Goal: Check status: Check status

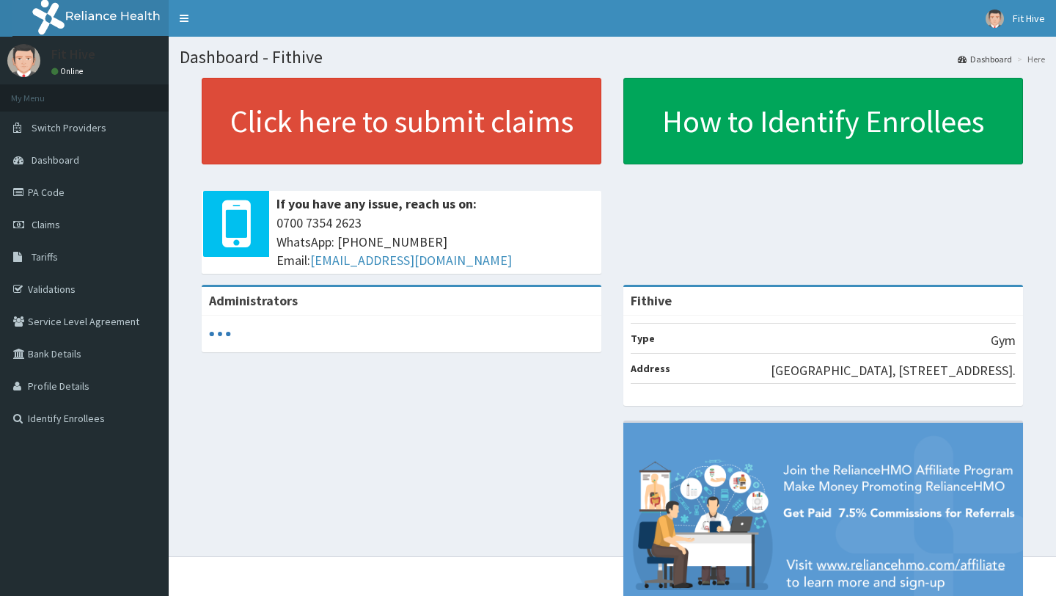
click at [51, 230] on span "Claims" at bounding box center [46, 224] width 29 height 13
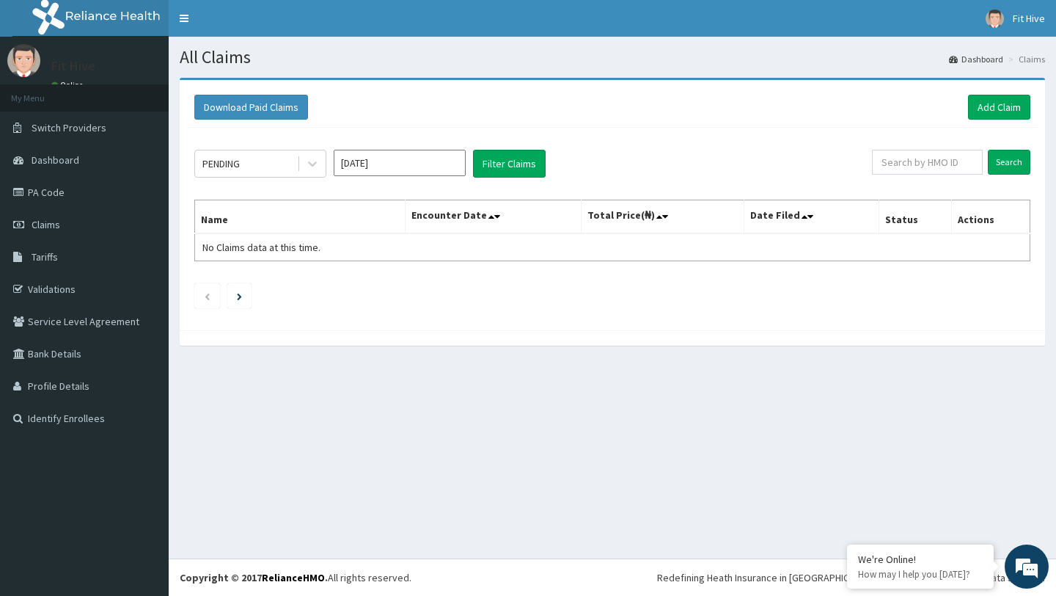
click at [417, 163] on input "[DATE]" at bounding box center [400, 163] width 132 height 26
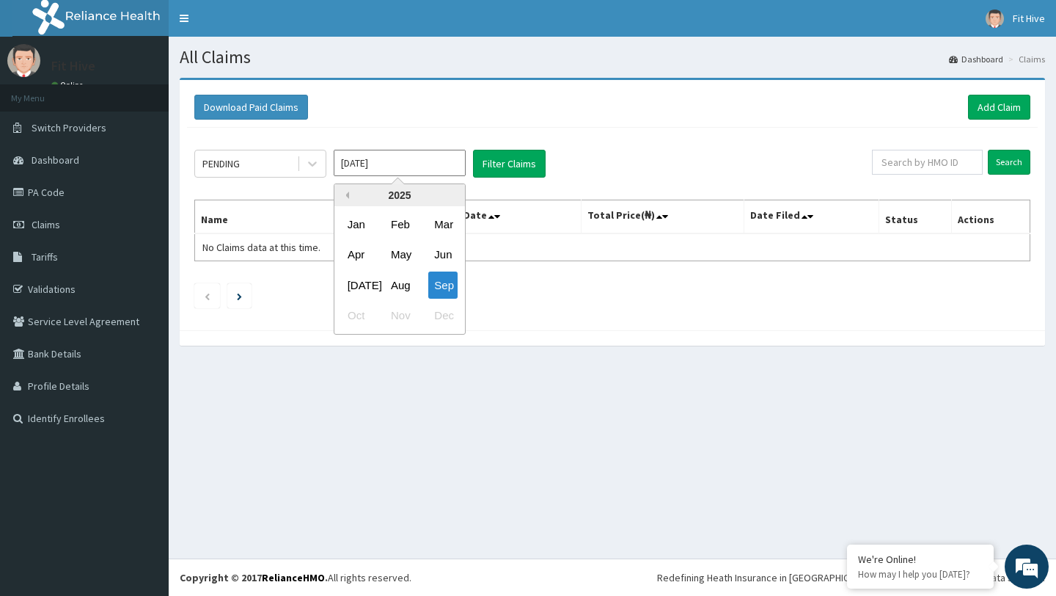
click at [346, 194] on button "Previous Year" at bounding box center [345, 194] width 7 height 7
click at [355, 318] on div "Oct" at bounding box center [356, 315] width 29 height 27
click at [376, 156] on input "Oct 2023" at bounding box center [400, 163] width 132 height 26
click at [452, 193] on button "Next Year" at bounding box center [453, 194] width 7 height 7
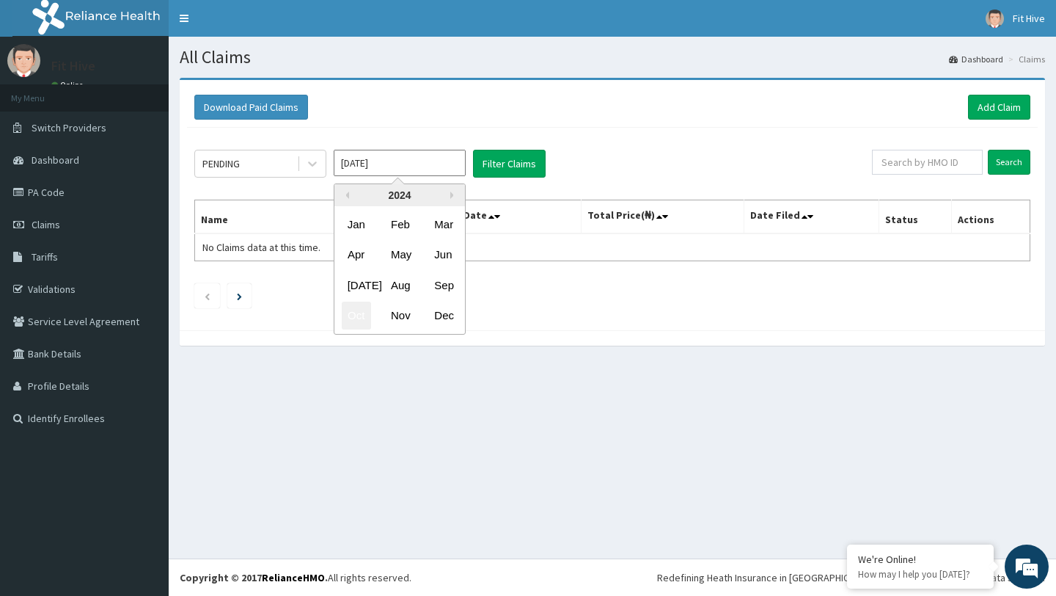
click at [351, 316] on div "Oct" at bounding box center [356, 315] width 29 height 27
click at [387, 166] on input "[DATE]" at bounding box center [400, 163] width 132 height 26
click at [398, 319] on div "Nov" at bounding box center [399, 315] width 29 height 27
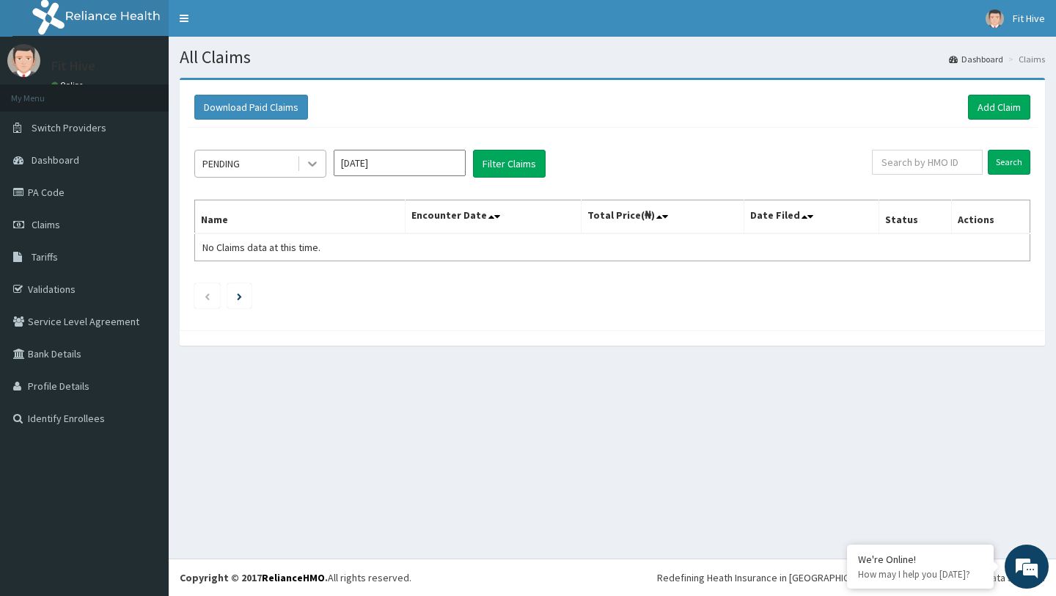
click at [318, 170] on icon at bounding box center [312, 163] width 15 height 15
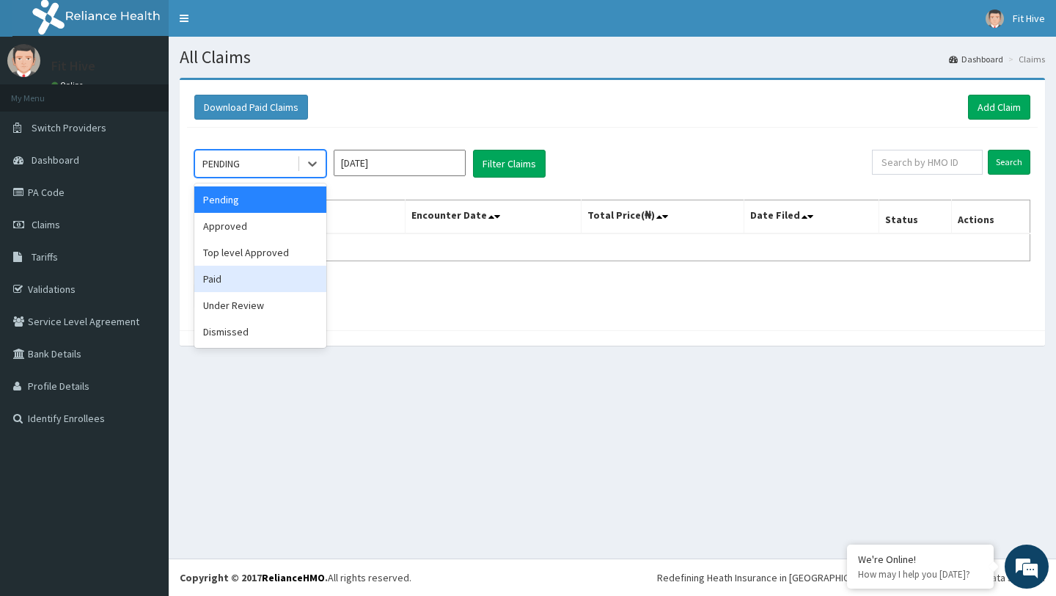
click at [274, 281] on div "Paid" at bounding box center [260, 279] width 132 height 26
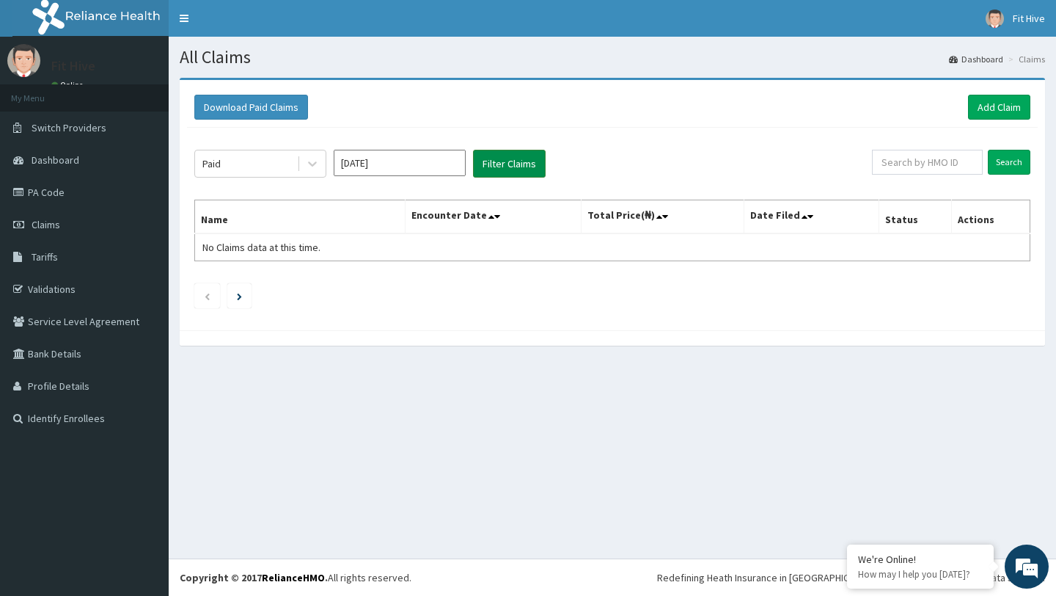
click at [502, 173] on button "Filter Claims" at bounding box center [509, 164] width 73 height 28
click at [516, 156] on button "Filter Claims" at bounding box center [509, 164] width 73 height 28
click at [503, 161] on button "Filter Claims" at bounding box center [509, 164] width 73 height 28
click at [500, 165] on button "Filter Claims" at bounding box center [509, 164] width 73 height 28
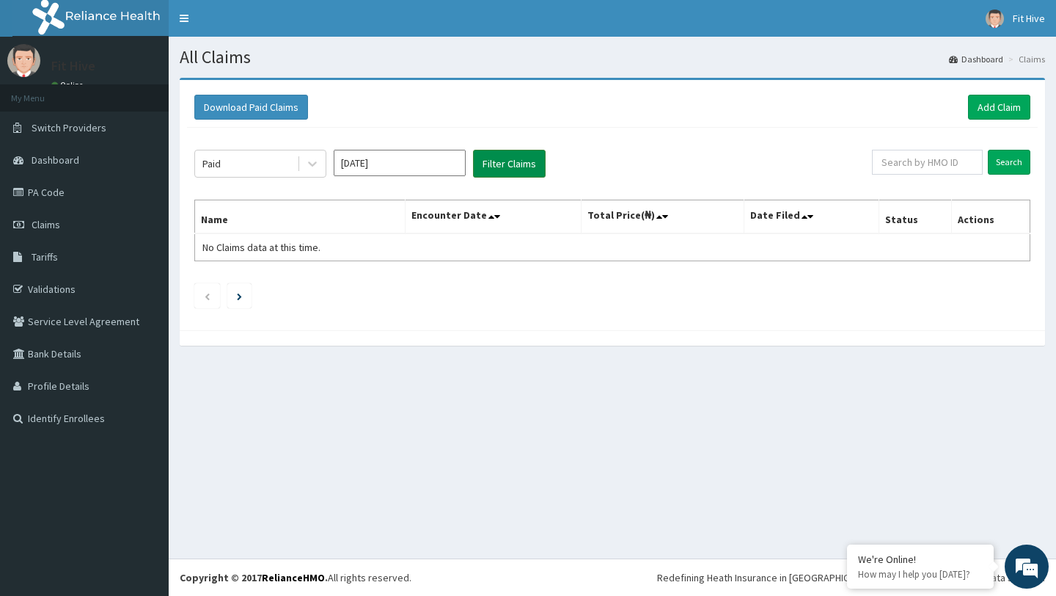
click at [519, 170] on button "Filter Claims" at bounding box center [509, 164] width 73 height 28
drag, startPoint x: 519, startPoint y: 170, endPoint x: 514, endPoint y: 154, distance: 17.2
click at [515, 158] on button "Filter Claims" at bounding box center [509, 164] width 73 height 28
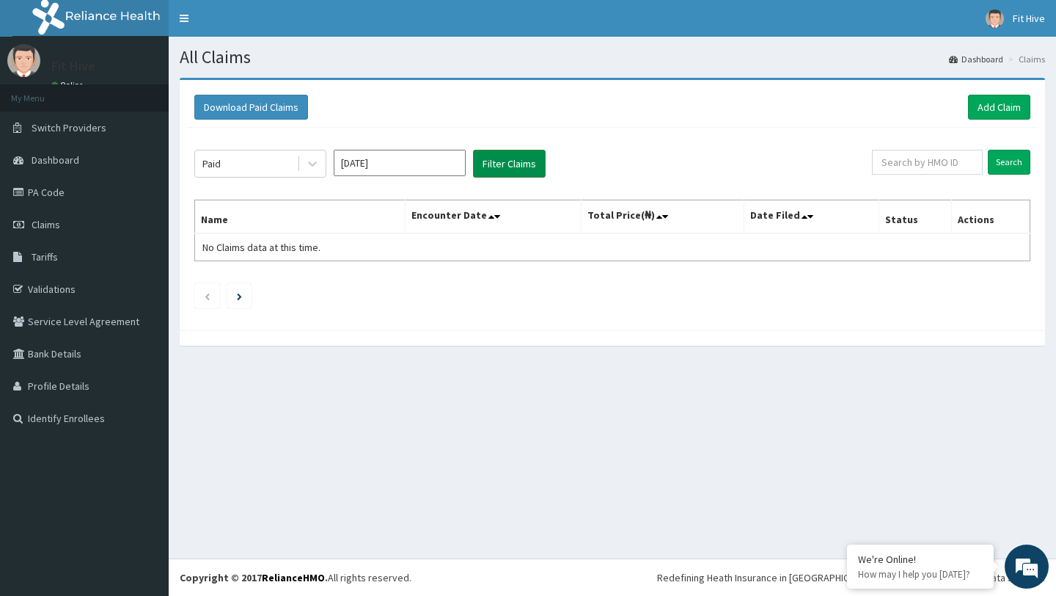
click at [514, 154] on button "Filter Claims" at bounding box center [509, 164] width 73 height 28
click at [514, 153] on button "Filter Claims" at bounding box center [509, 164] width 73 height 28
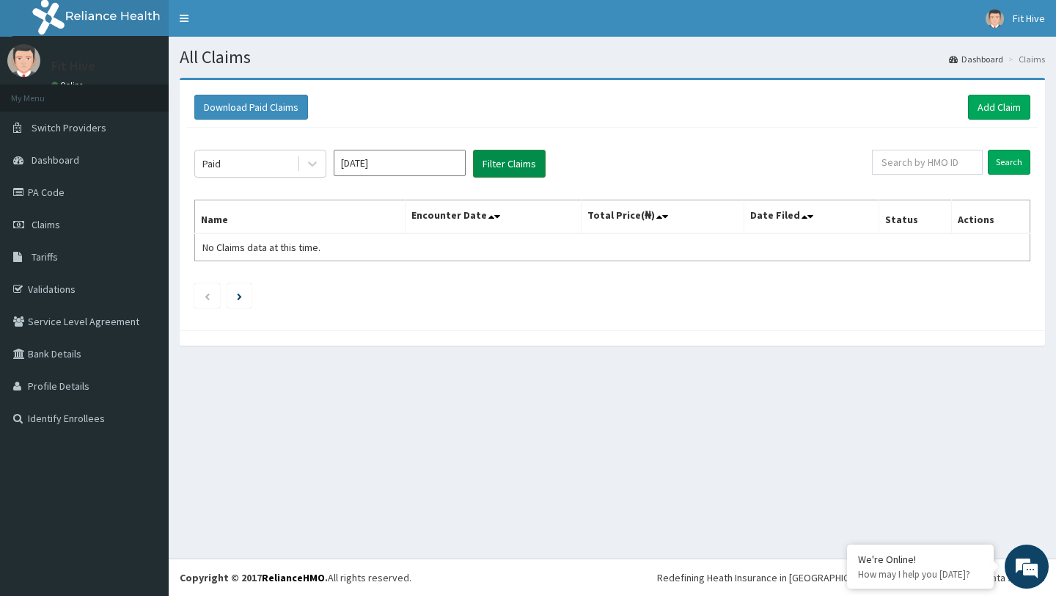
click at [514, 153] on button "Filter Claims" at bounding box center [509, 164] width 73 height 28
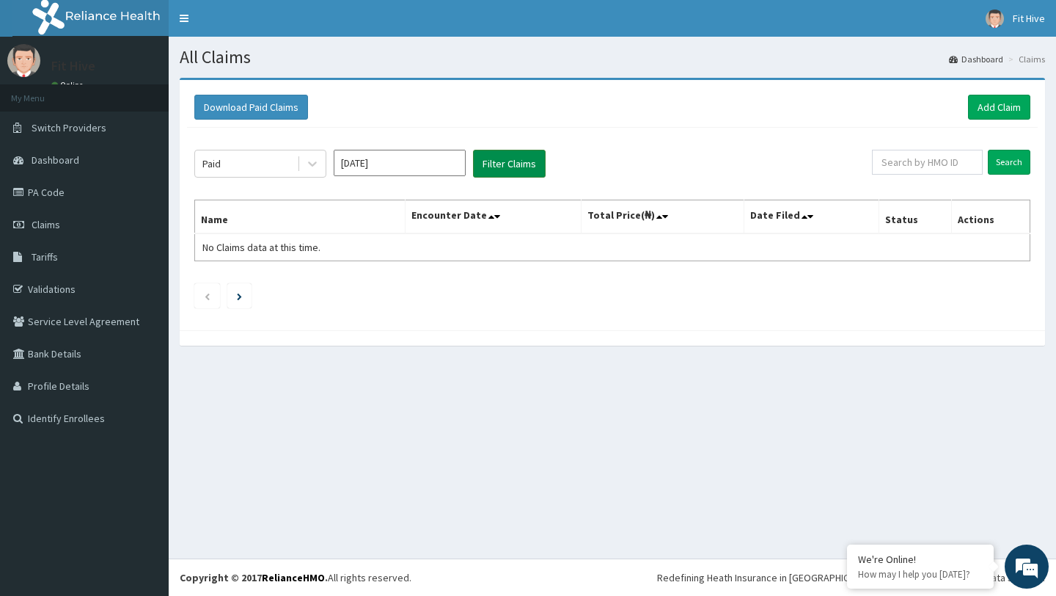
click at [514, 153] on button "Filter Claims" at bounding box center [509, 164] width 73 height 28
click at [314, 172] on div at bounding box center [312, 163] width 26 height 26
click at [509, 169] on button "Filter Claims" at bounding box center [509, 164] width 73 height 28
click at [502, 163] on button "Filter Claims" at bounding box center [509, 164] width 73 height 28
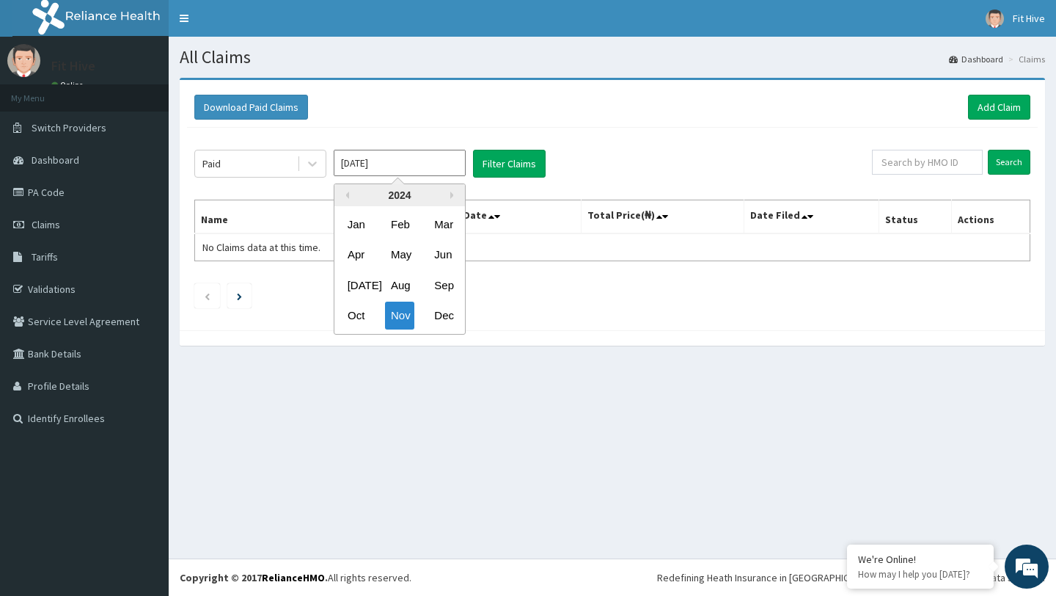
click at [390, 169] on input "[DATE]" at bounding box center [400, 163] width 132 height 26
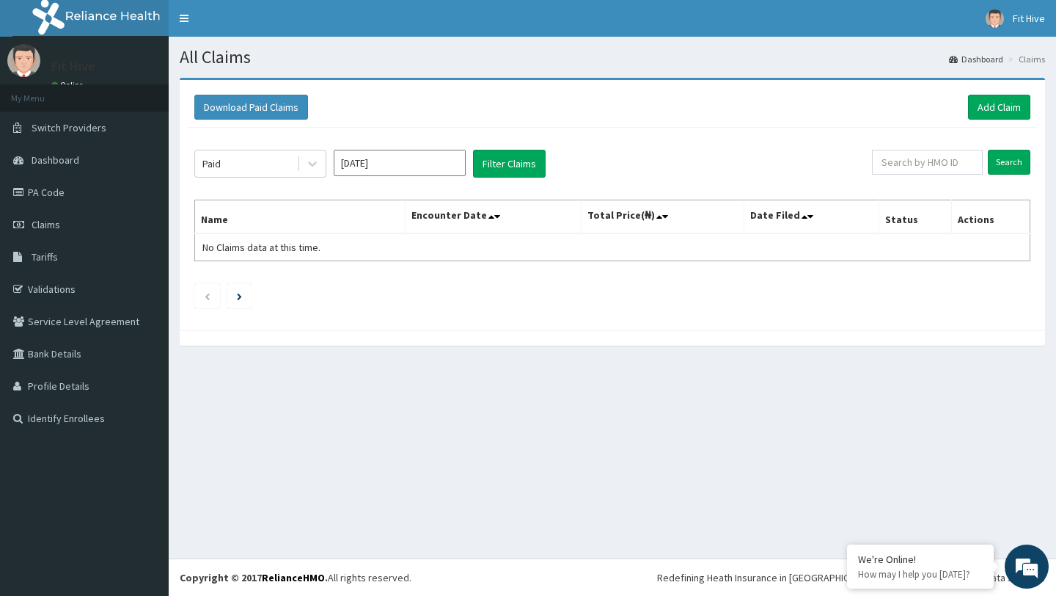
click at [620, 145] on div "Paid Nov 2024 Filter Claims Search Name Encounter Date Total Price(₦) Date File…" at bounding box center [612, 225] width 851 height 195
click at [400, 169] on input "[DATE]" at bounding box center [400, 163] width 132 height 26
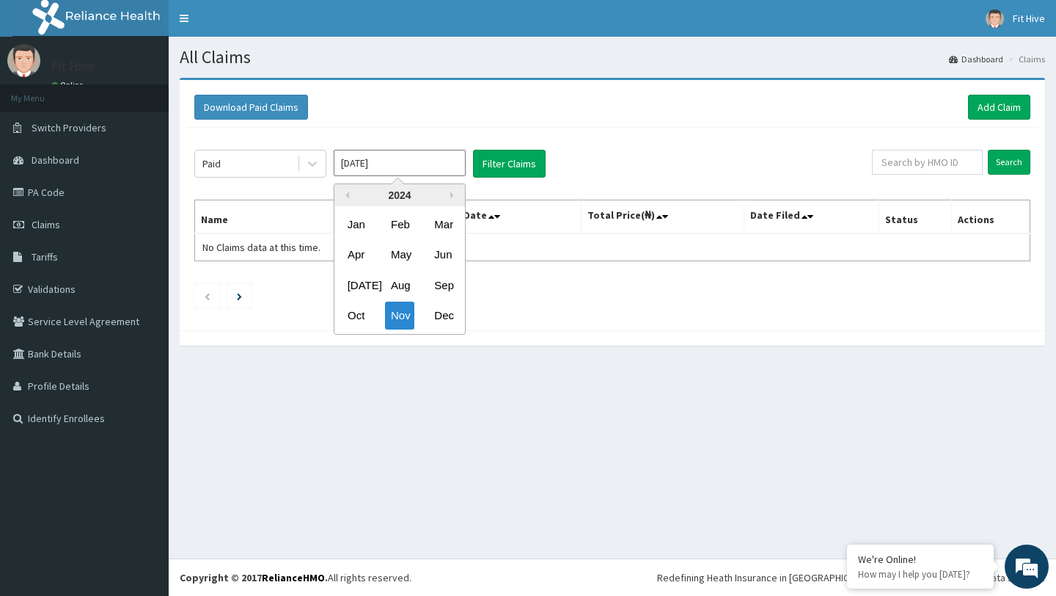
click at [619, 168] on div "Paid Nov 2024 Previous Year Next Year 2024 Jan Feb Mar Apr May Jun Jul Aug Sep …" at bounding box center [533, 164] width 678 height 28
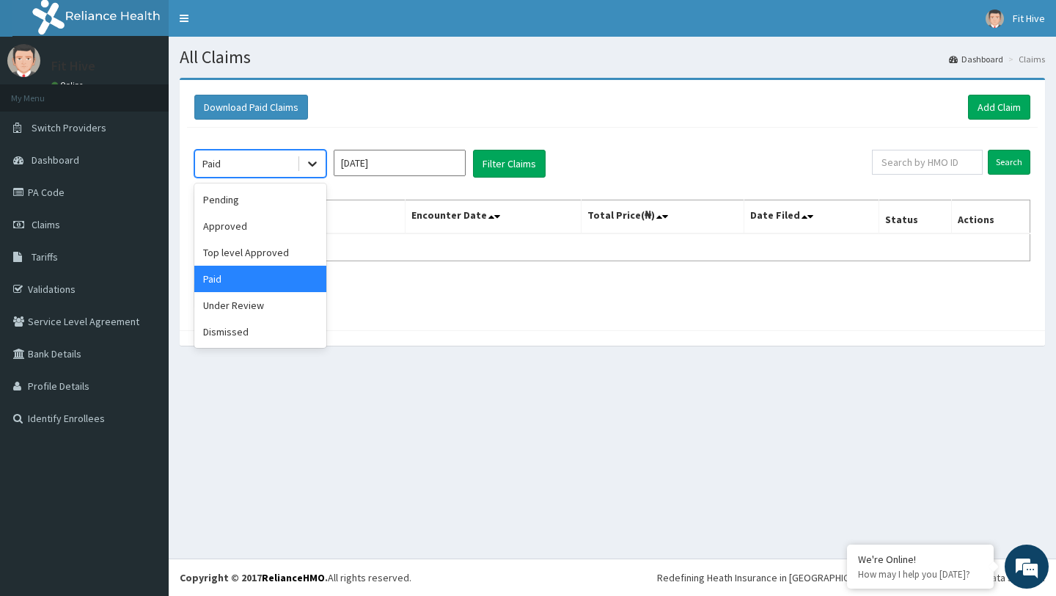
click at [308, 162] on icon at bounding box center [312, 163] width 15 height 15
click at [227, 227] on div "Approved" at bounding box center [260, 226] width 132 height 26
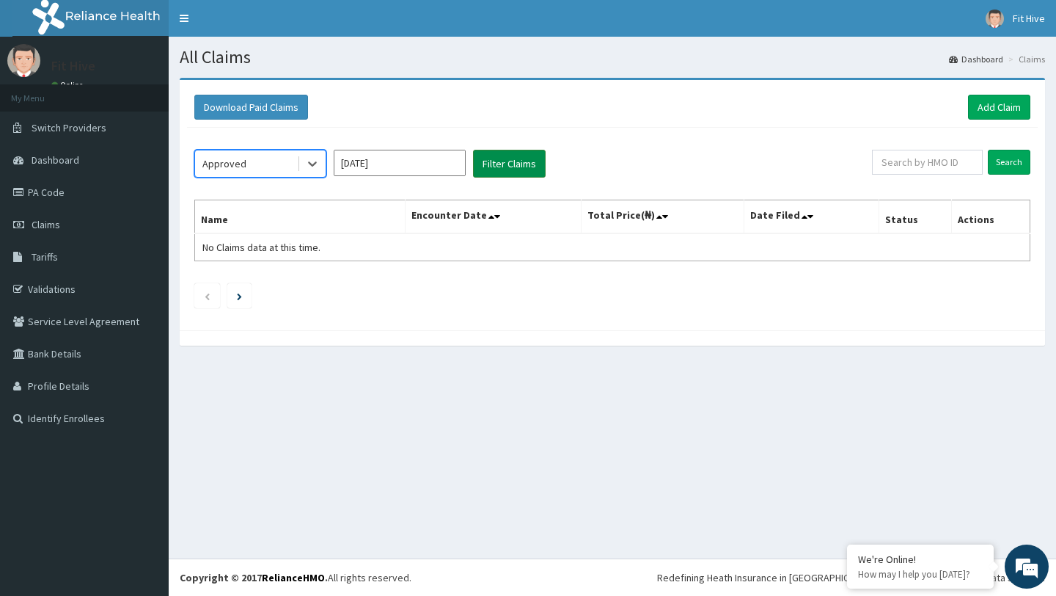
click at [514, 166] on button "Filter Claims" at bounding box center [509, 164] width 73 height 28
click at [315, 167] on icon at bounding box center [312, 163] width 15 height 15
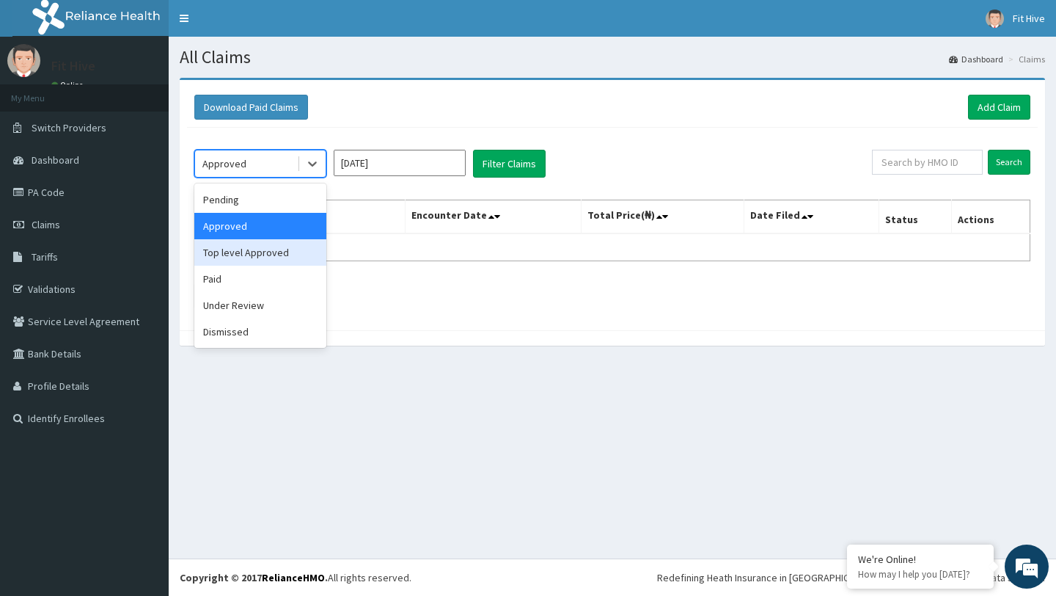
click at [257, 252] on div "Top level Approved" at bounding box center [260, 252] width 132 height 26
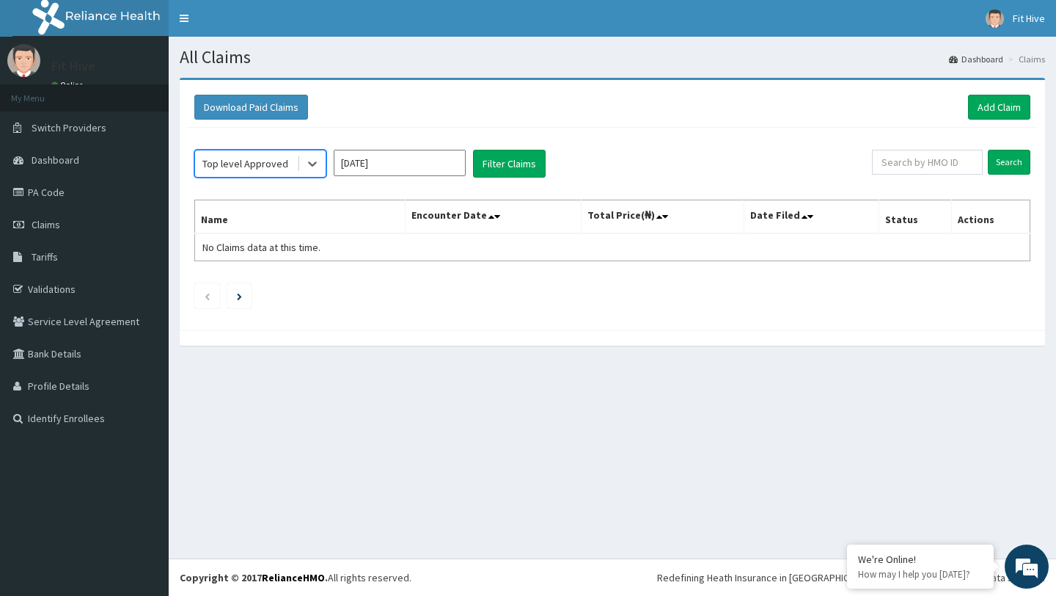
click at [417, 158] on input "[DATE]" at bounding box center [400, 163] width 132 height 26
click at [520, 163] on button "Filter Claims" at bounding box center [509, 164] width 73 height 28
click at [520, 164] on button "Filter Claims" at bounding box center [509, 164] width 73 height 28
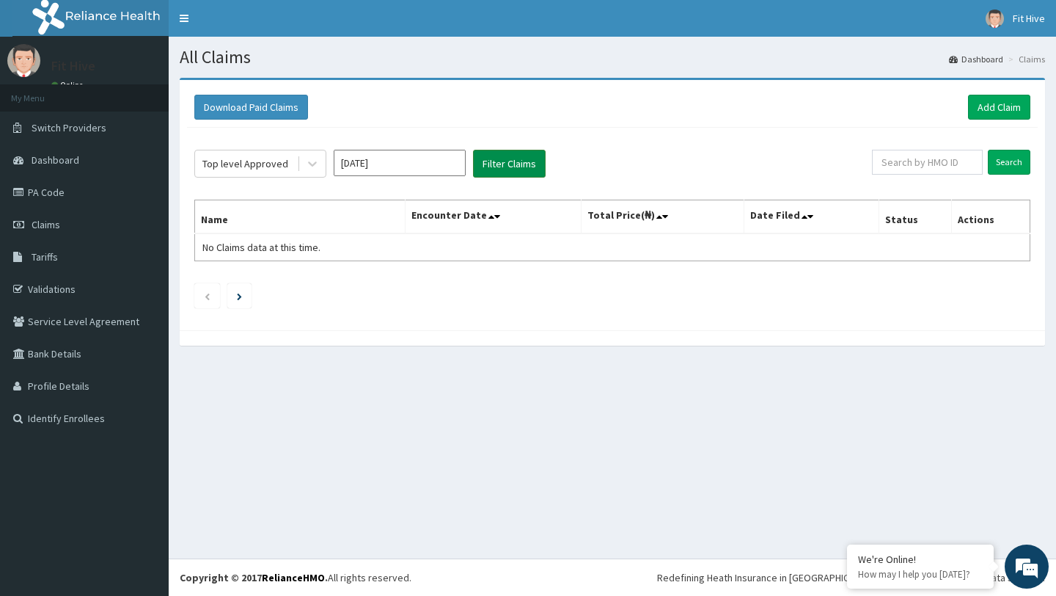
click at [526, 162] on button "Filter Claims" at bounding box center [509, 164] width 73 height 28
click at [526, 159] on button "Filter Claims" at bounding box center [509, 164] width 73 height 28
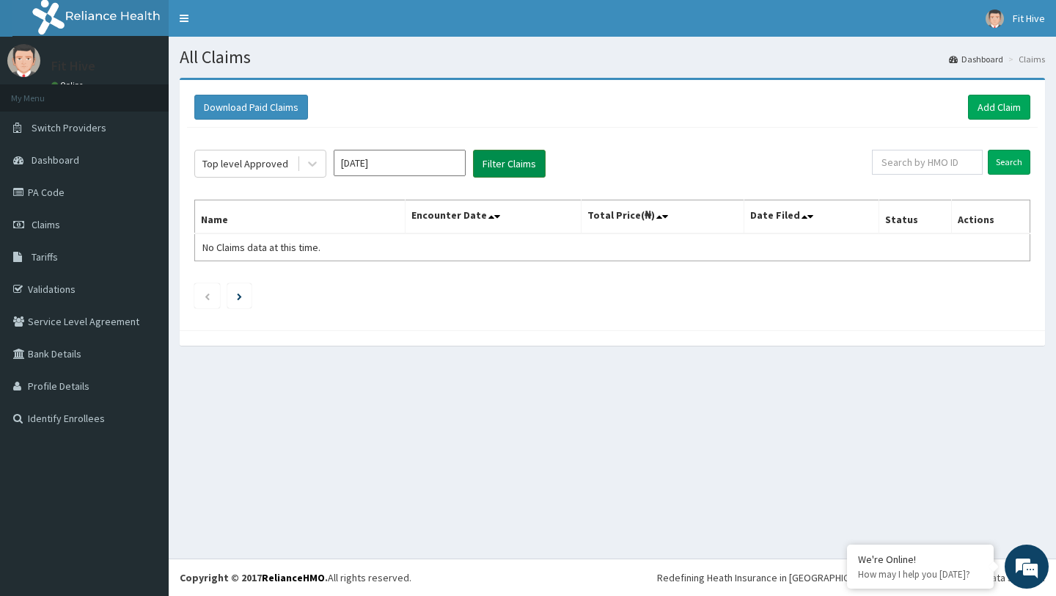
click at [526, 159] on button "Filter Claims" at bounding box center [509, 164] width 73 height 28
click at [508, 166] on button "Filter Claims" at bounding box center [509, 164] width 73 height 28
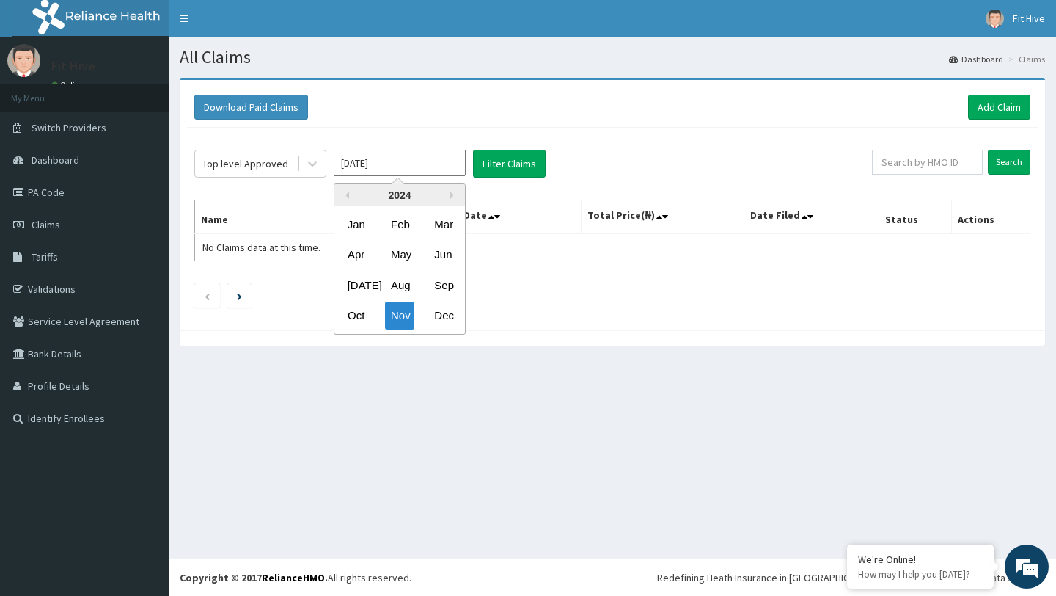
click at [355, 166] on input "[DATE]" at bounding box center [400, 163] width 132 height 26
click at [445, 318] on div "Dec" at bounding box center [442, 315] width 29 height 27
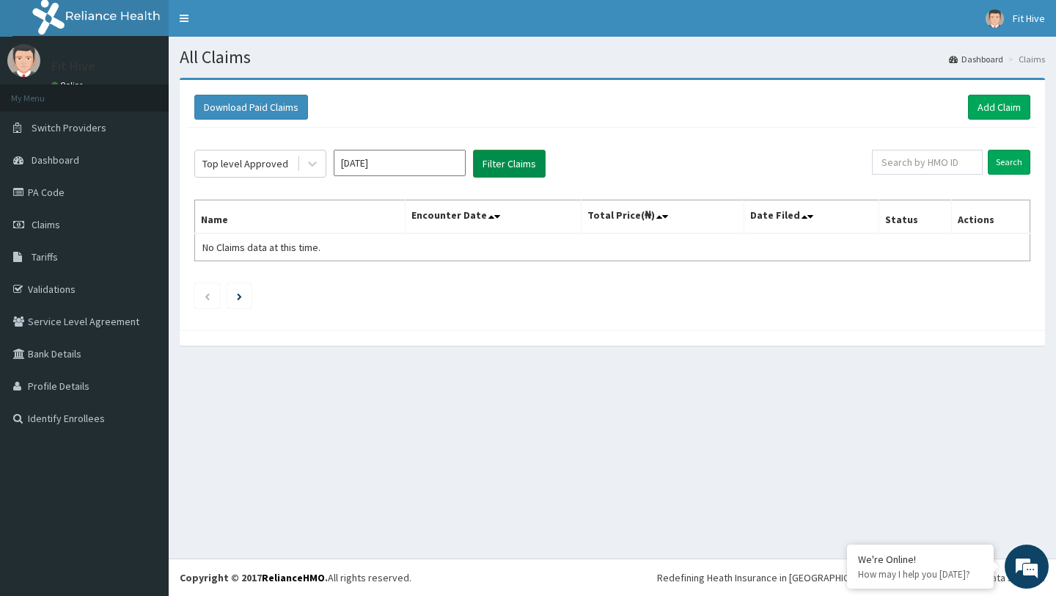
click at [514, 169] on button "Filter Claims" at bounding box center [509, 164] width 73 height 28
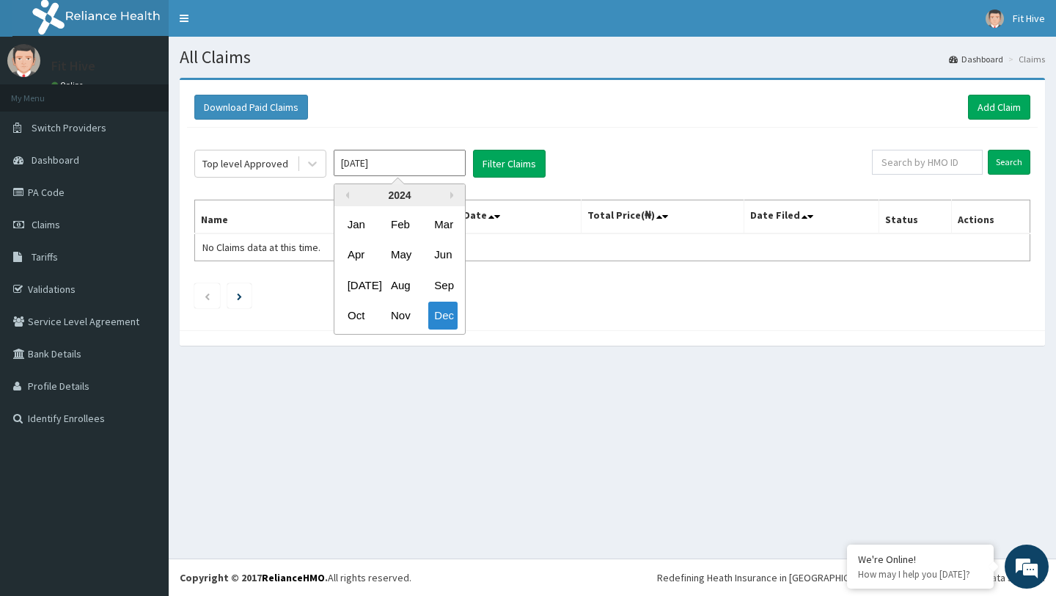
click at [404, 157] on input "[DATE]" at bounding box center [400, 163] width 132 height 26
click at [434, 170] on input "[DATE]" at bounding box center [400, 163] width 132 height 26
click at [362, 319] on div "Oct" at bounding box center [356, 315] width 29 height 27
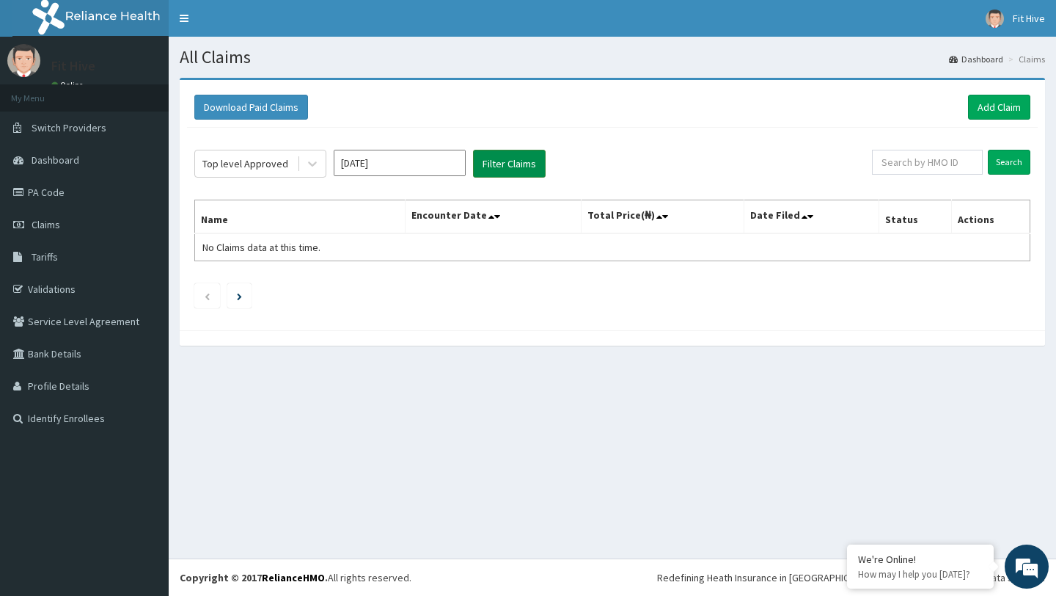
click at [510, 171] on button "Filter Claims" at bounding box center [509, 164] width 73 height 28
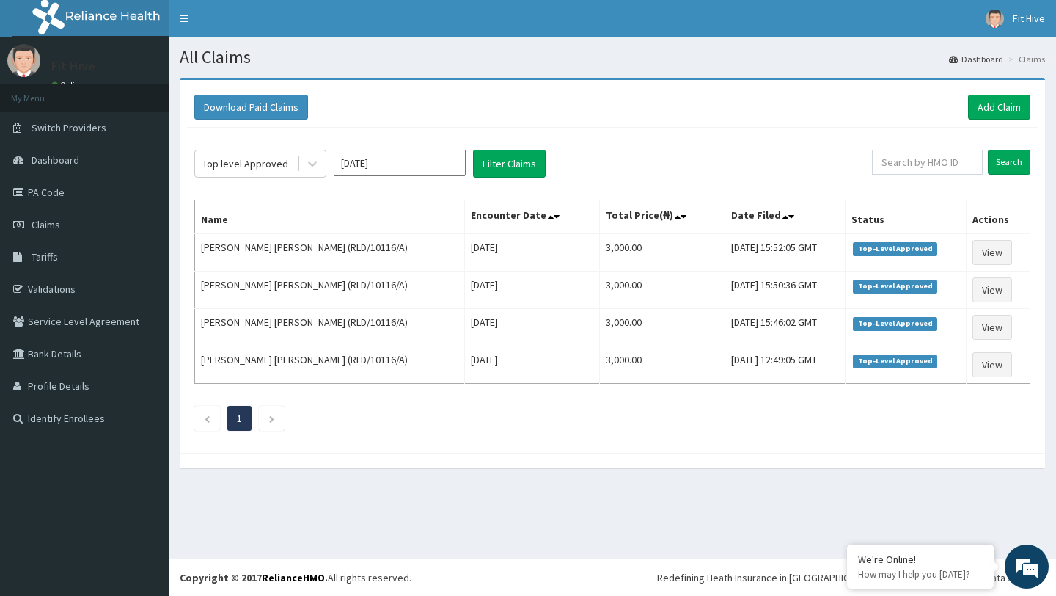
click at [390, 157] on input "[DATE]" at bounding box center [400, 163] width 132 height 26
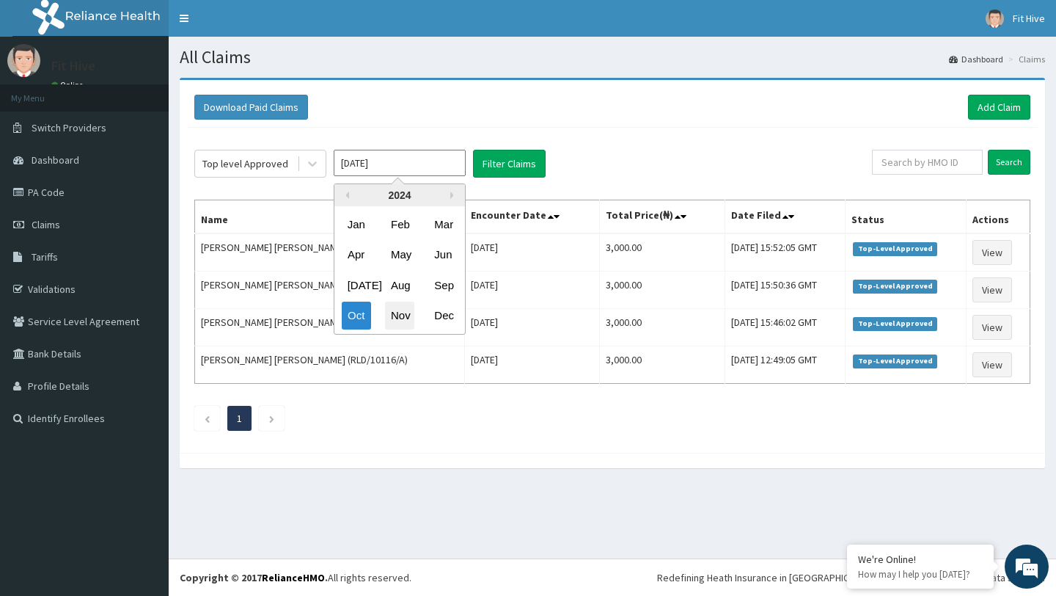
click at [394, 310] on div "Nov" at bounding box center [399, 315] width 29 height 27
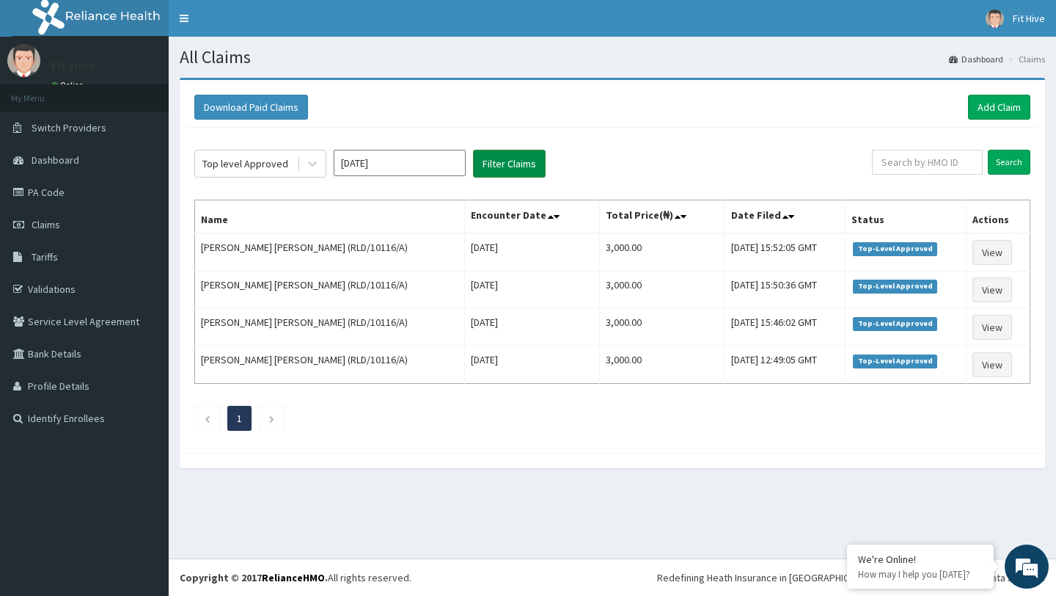
click at [493, 166] on button "Filter Claims" at bounding box center [509, 164] width 73 height 28
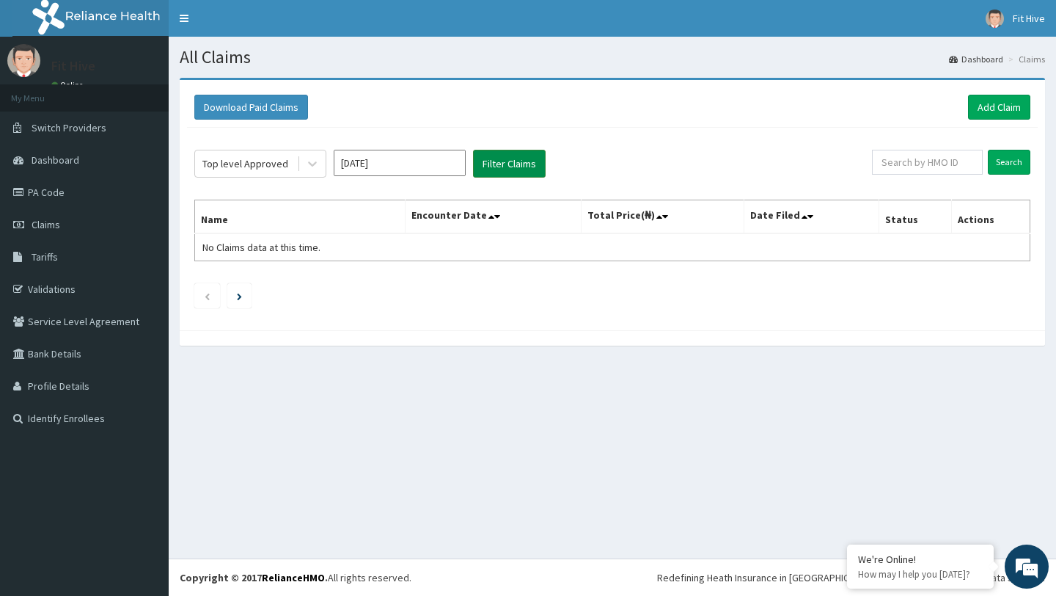
click at [493, 164] on button "Filter Claims" at bounding box center [509, 164] width 73 height 28
click at [493, 165] on button "Filter Claims" at bounding box center [509, 164] width 73 height 28
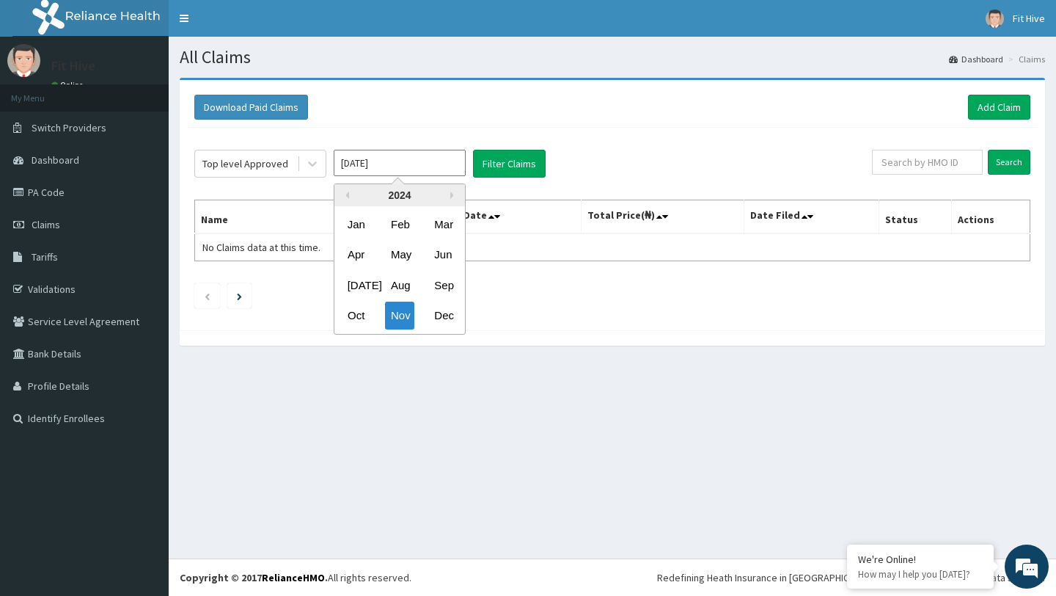
click at [439, 155] on input "[DATE]" at bounding box center [400, 163] width 132 height 26
click at [443, 318] on div "Dec" at bounding box center [442, 315] width 29 height 27
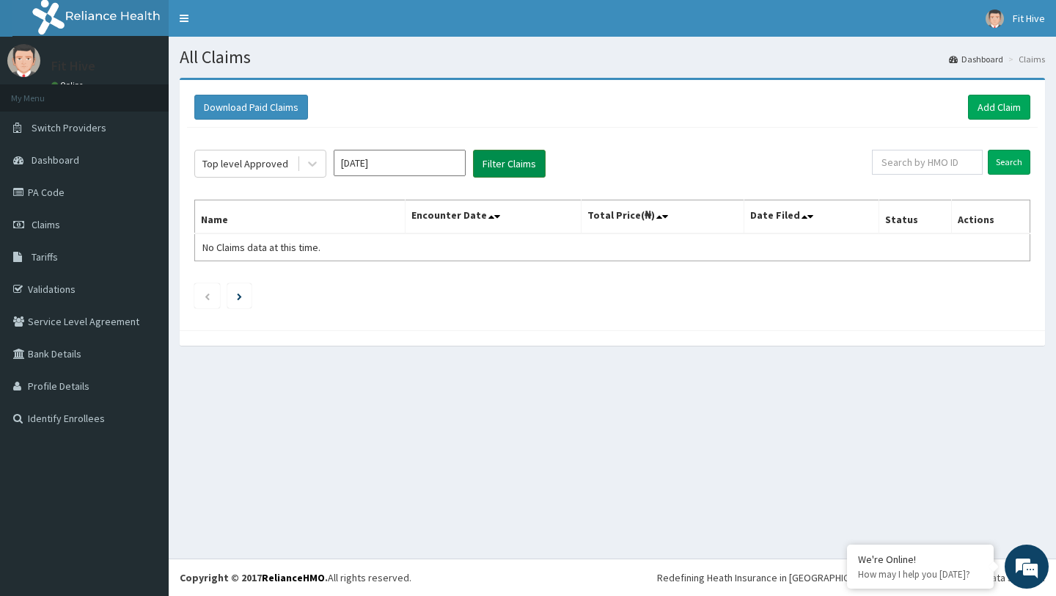
click at [515, 166] on button "Filter Claims" at bounding box center [509, 164] width 73 height 28
click at [428, 168] on input "[DATE]" at bounding box center [400, 163] width 132 height 26
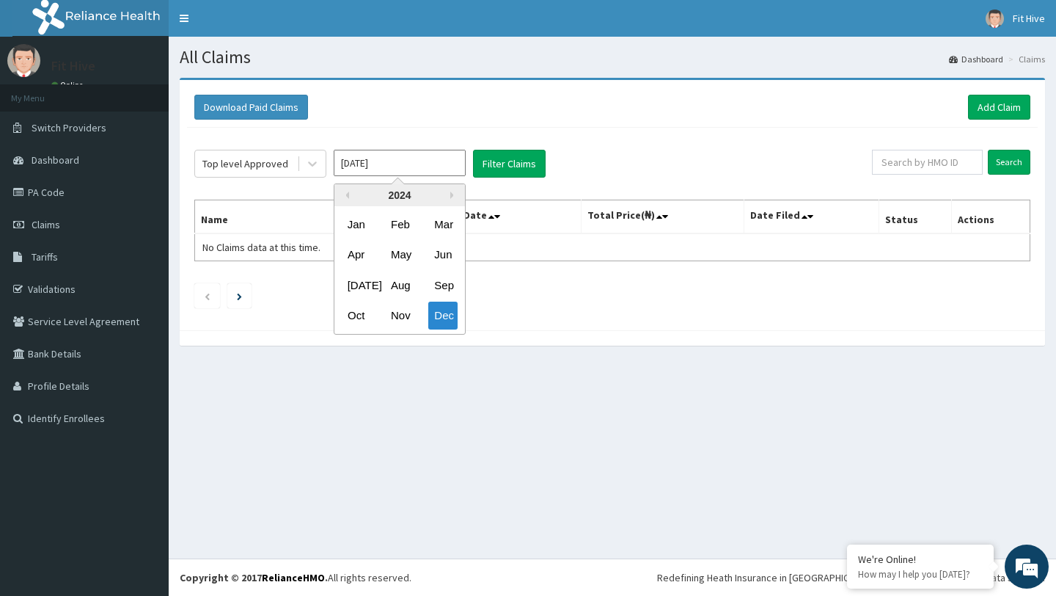
click at [448, 194] on div "2024" at bounding box center [400, 195] width 131 height 22
click at [451, 198] on button "Next Year" at bounding box center [453, 194] width 7 height 7
click at [354, 230] on div "Jan" at bounding box center [356, 224] width 29 height 27
type input "[DATE]"
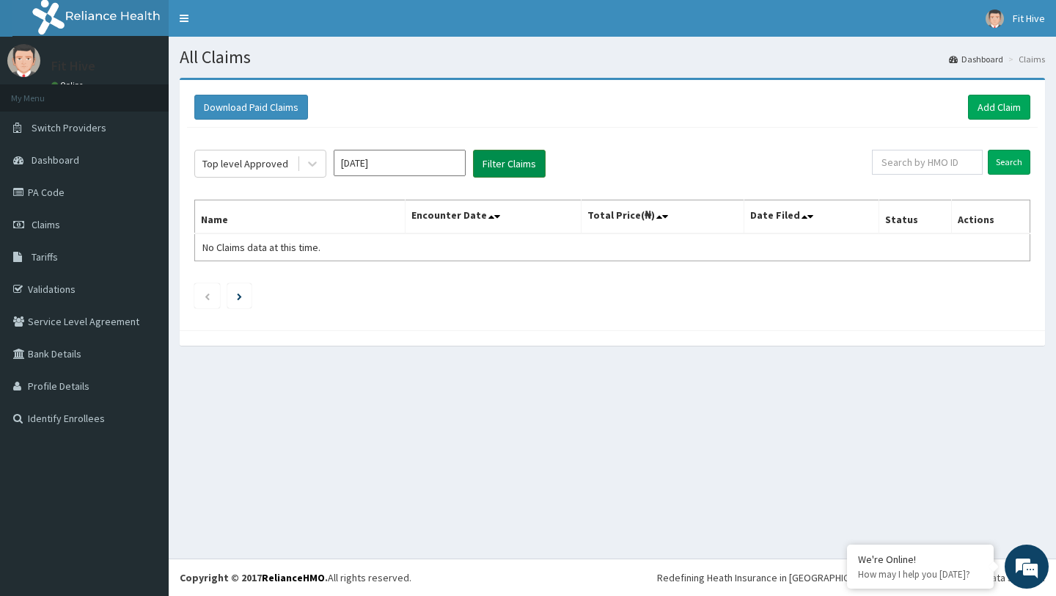
click at [504, 165] on button "Filter Claims" at bounding box center [509, 164] width 73 height 28
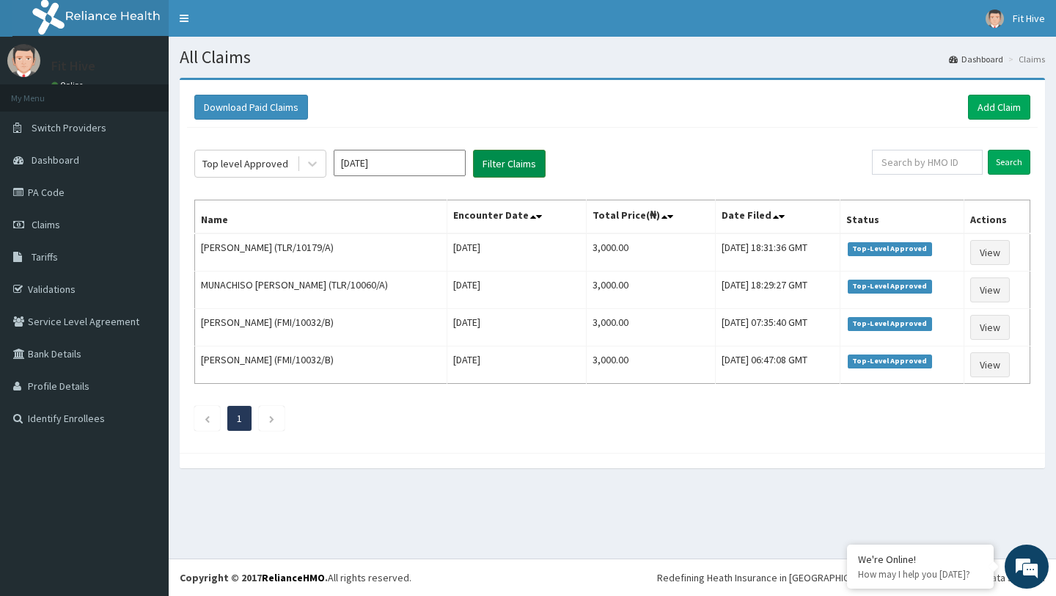
click at [504, 166] on button "Filter Claims" at bounding box center [509, 164] width 73 height 28
click at [64, 152] on link "Dashboard" at bounding box center [84, 160] width 169 height 32
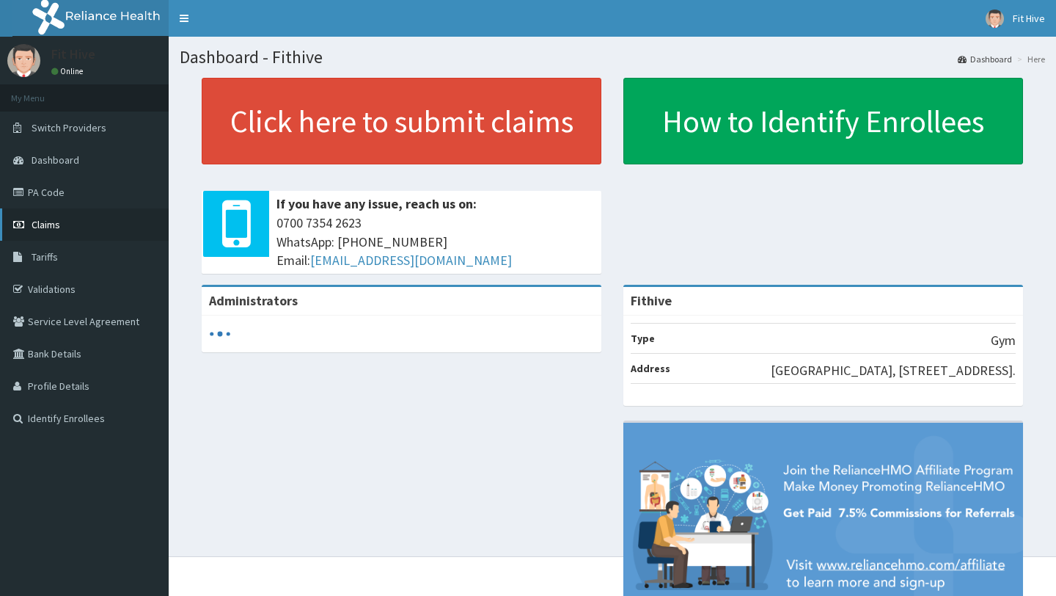
click at [63, 225] on link "Claims" at bounding box center [84, 224] width 169 height 32
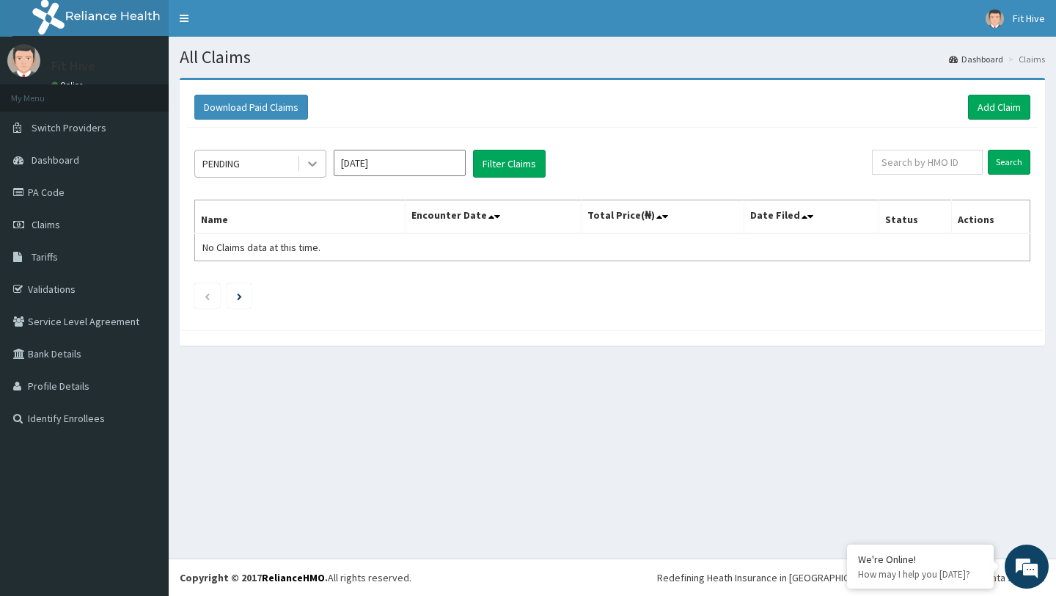
click at [314, 167] on icon at bounding box center [312, 163] width 15 height 15
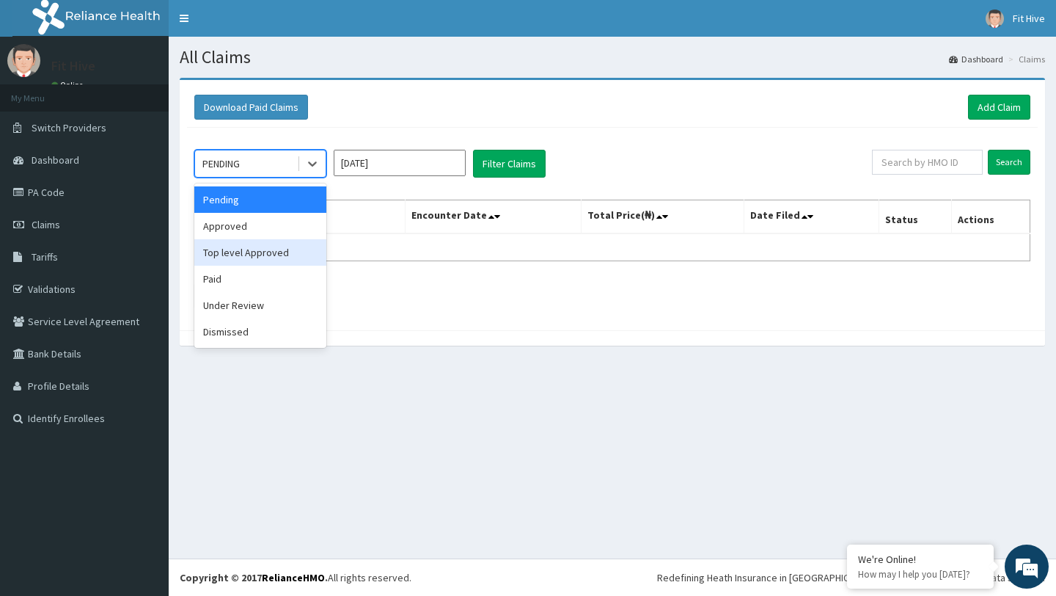
click at [254, 257] on div "Top level Approved" at bounding box center [260, 252] width 132 height 26
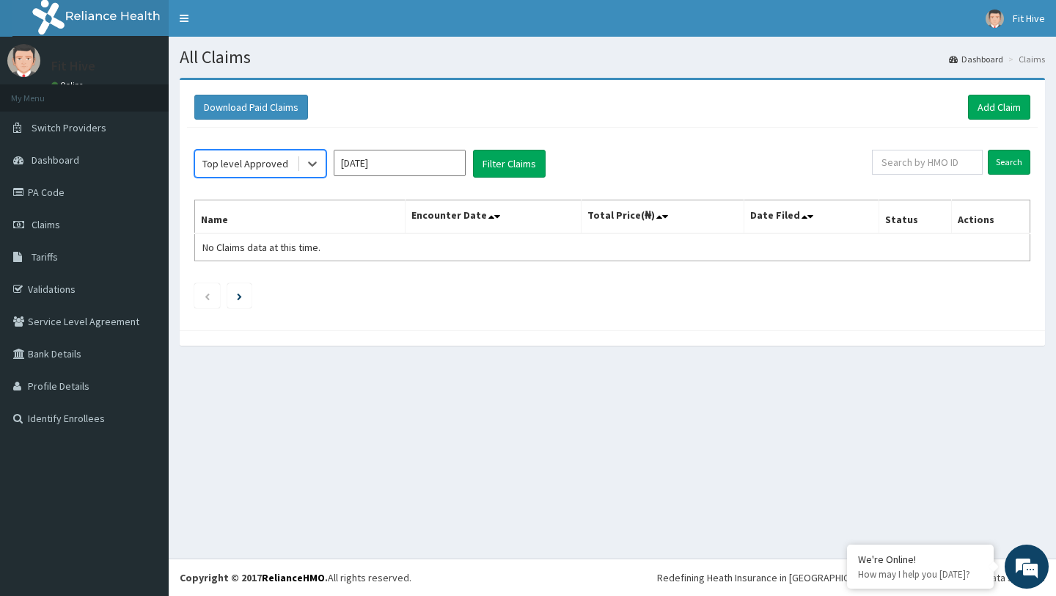
click at [419, 152] on input "[DATE]" at bounding box center [400, 163] width 132 height 26
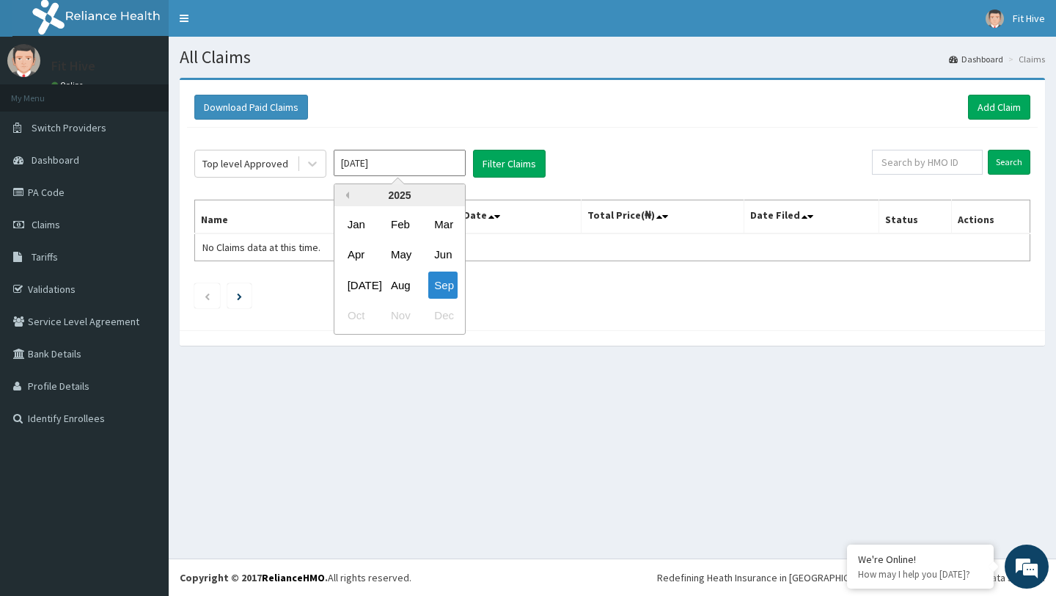
click at [348, 197] on button "Previous Year" at bounding box center [345, 194] width 7 height 7
click at [356, 315] on div "Oct" at bounding box center [356, 315] width 29 height 27
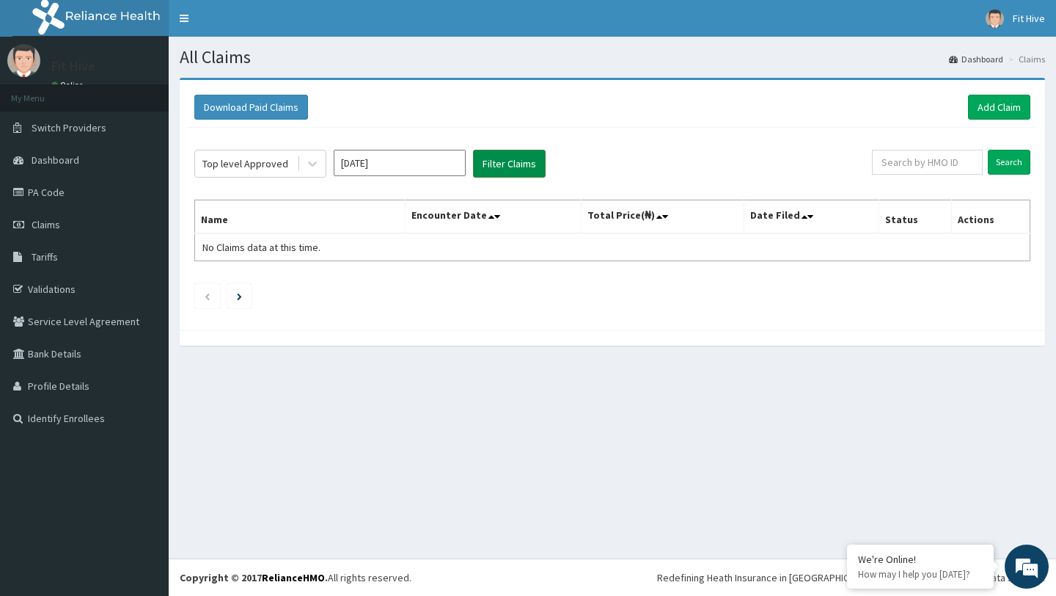
click at [516, 161] on button "Filter Claims" at bounding box center [509, 164] width 73 height 28
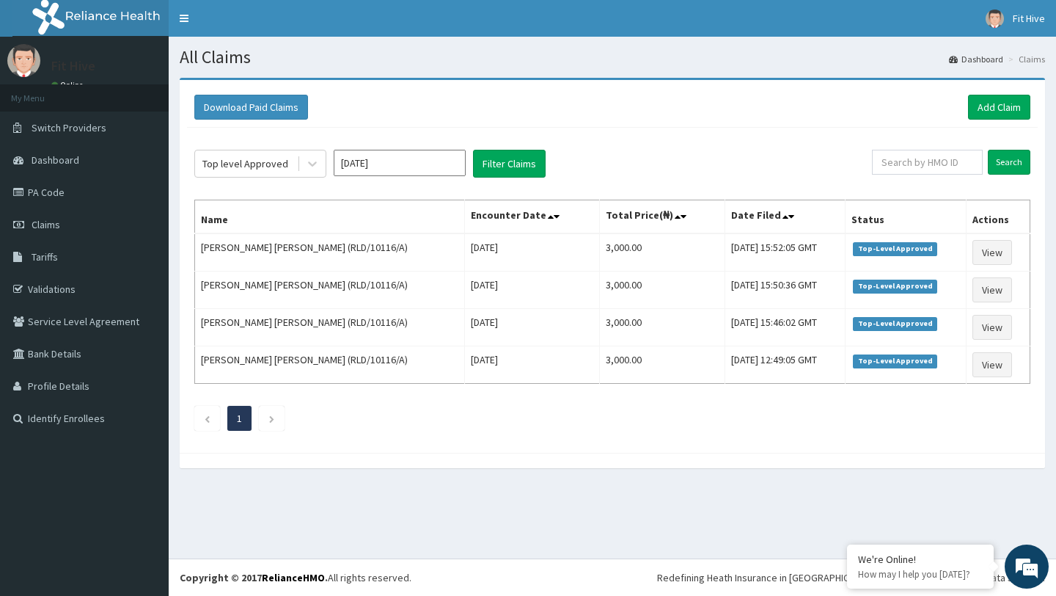
click at [444, 157] on input "[DATE]" at bounding box center [400, 163] width 132 height 26
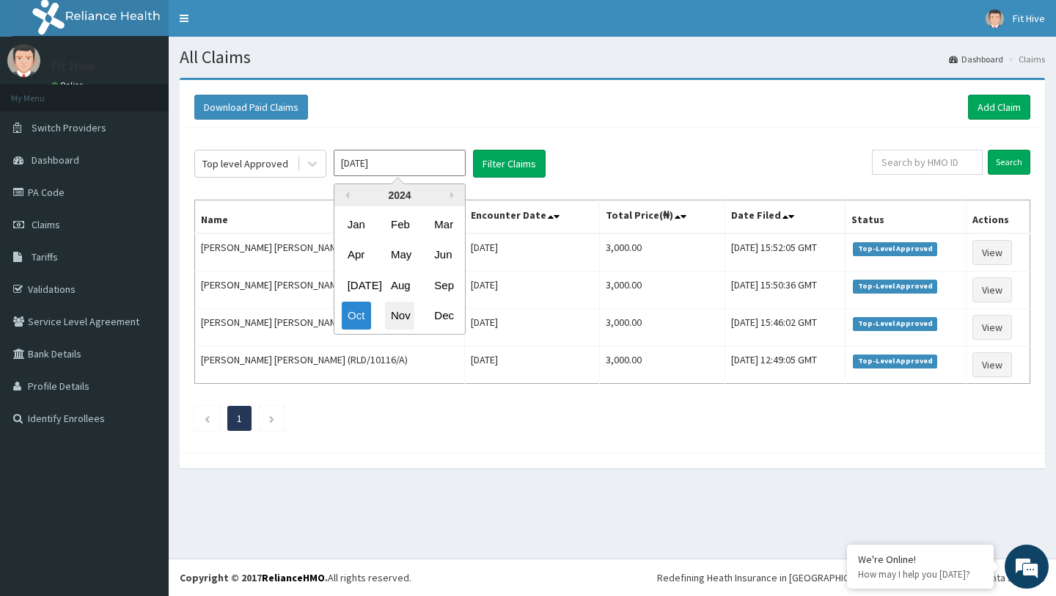
click at [399, 315] on div "Nov" at bounding box center [399, 315] width 29 height 27
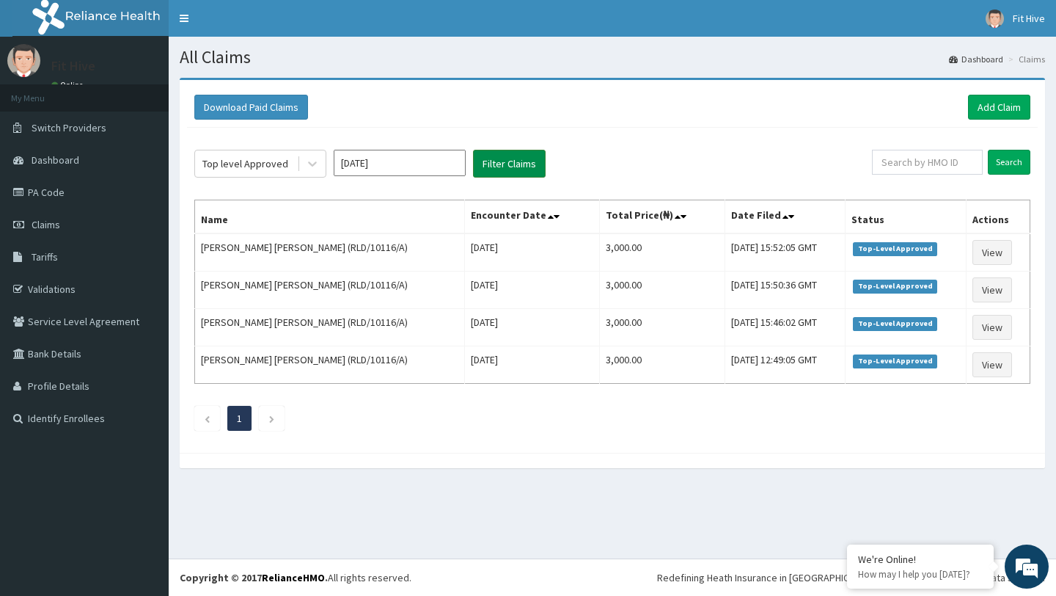
click at [510, 166] on button "Filter Claims" at bounding box center [509, 164] width 73 height 28
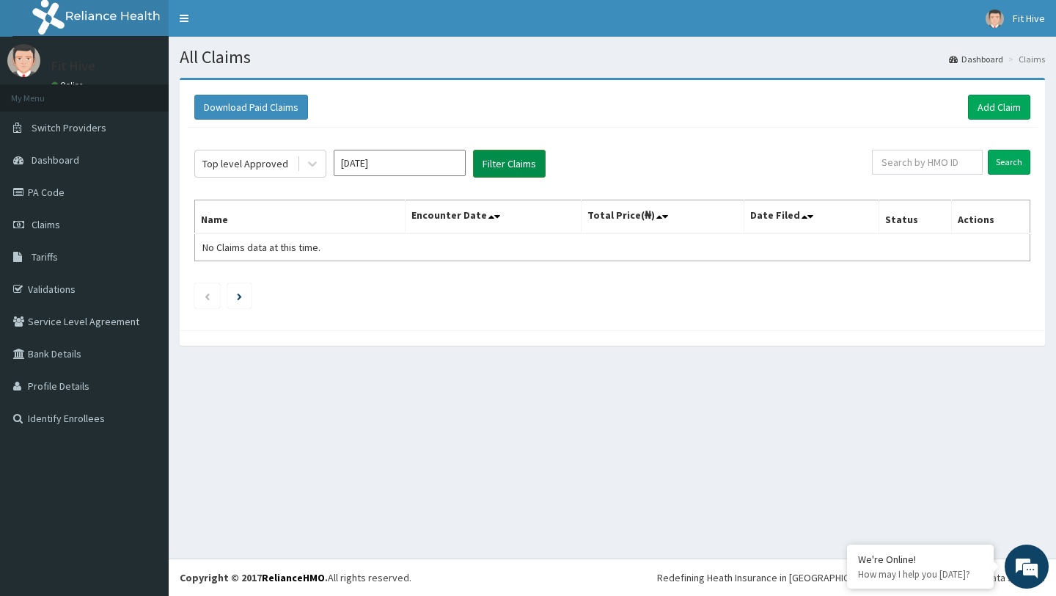
click at [510, 166] on button "Filter Claims" at bounding box center [509, 164] width 73 height 28
click at [432, 164] on input "[DATE]" at bounding box center [400, 163] width 132 height 26
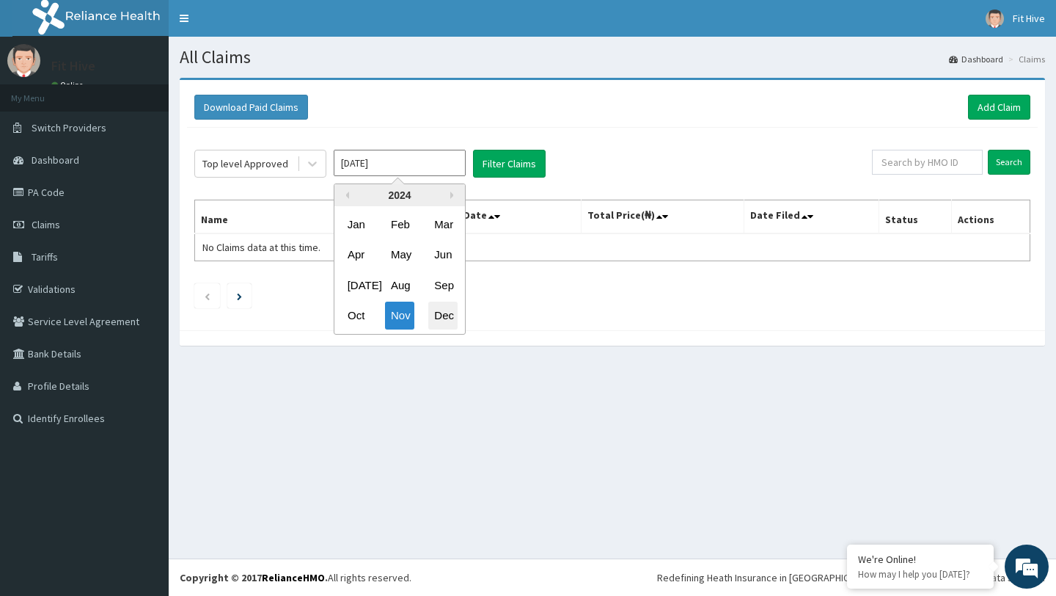
click at [448, 317] on div "Dec" at bounding box center [442, 315] width 29 height 27
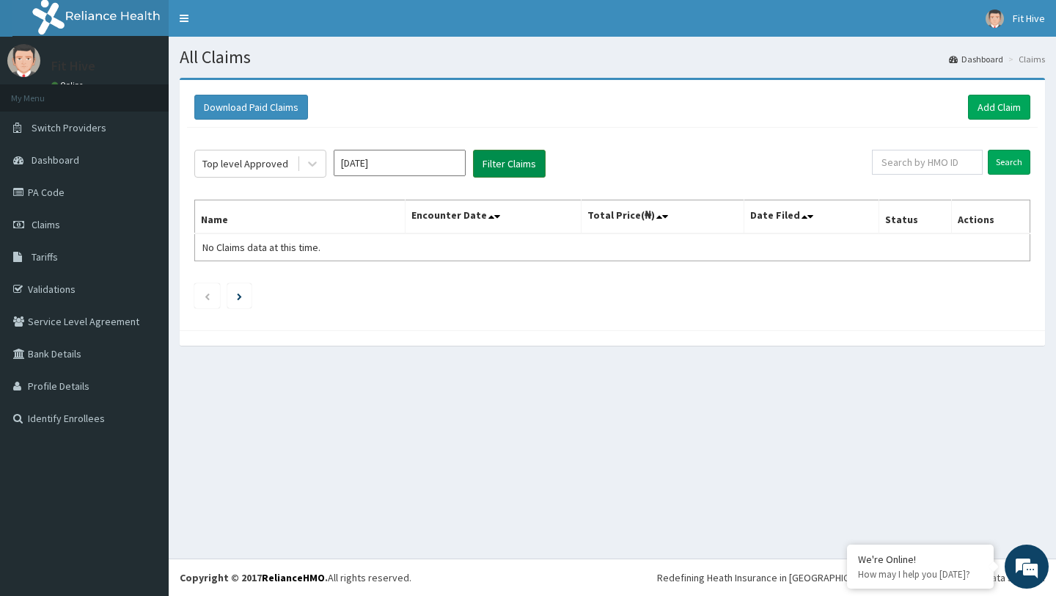
click at [522, 175] on button "Filter Claims" at bounding box center [509, 164] width 73 height 28
click at [521, 169] on button "Filter Claims" at bounding box center [509, 164] width 73 height 28
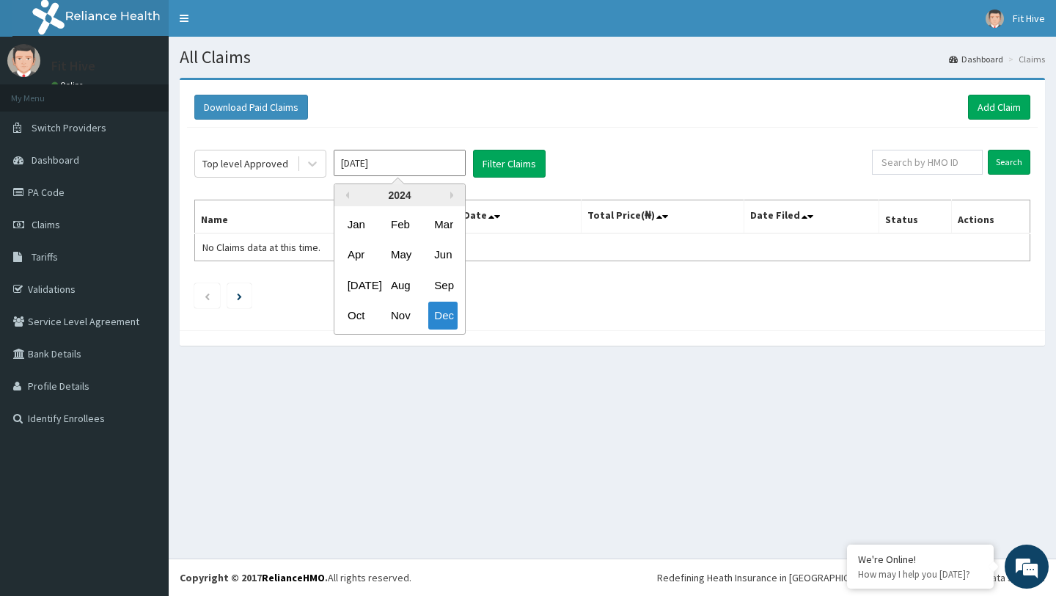
click at [420, 158] on input "[DATE]" at bounding box center [400, 163] width 132 height 26
click at [453, 189] on div "2024" at bounding box center [400, 195] width 131 height 22
click at [450, 203] on div "2024" at bounding box center [400, 195] width 131 height 22
click at [450, 197] on button "Next Year" at bounding box center [453, 194] width 7 height 7
click at [357, 229] on div "Jan" at bounding box center [356, 224] width 29 height 27
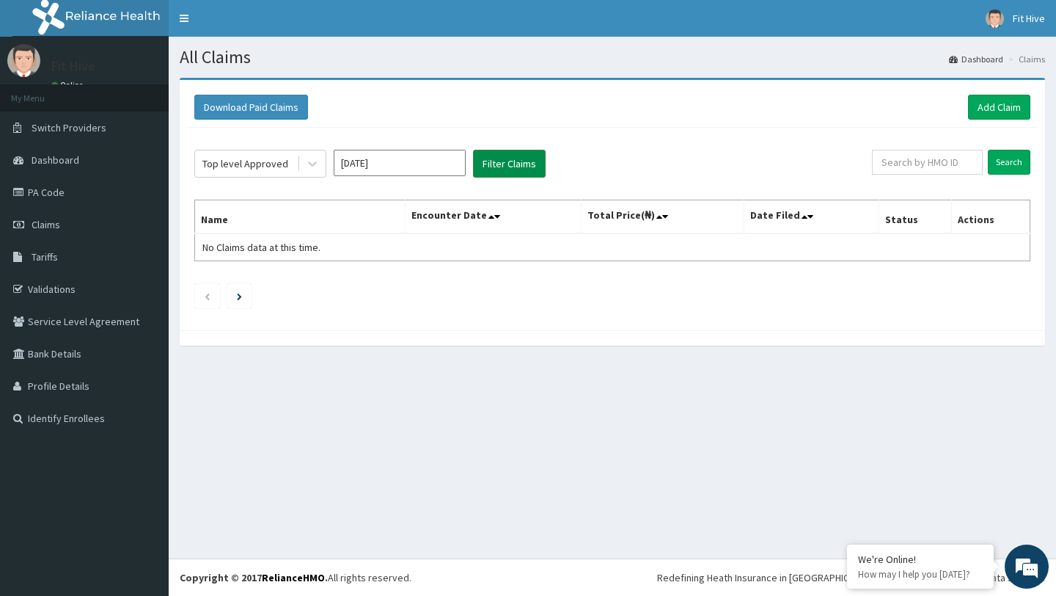
click at [505, 169] on button "Filter Claims" at bounding box center [509, 164] width 73 height 28
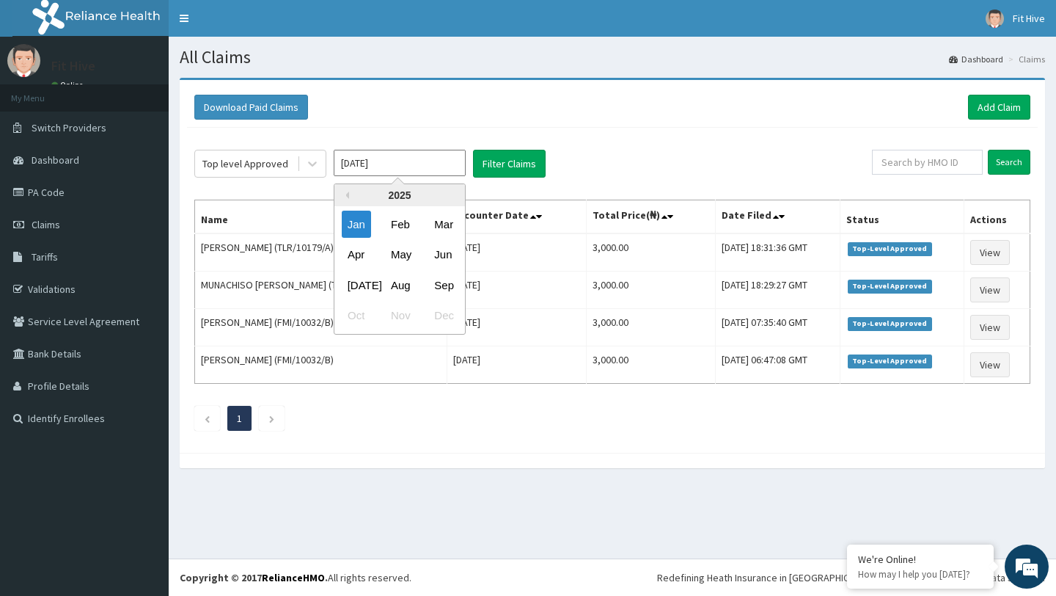
click at [444, 163] on input "[DATE]" at bounding box center [400, 163] width 132 height 26
click at [395, 227] on div "Feb" at bounding box center [399, 224] width 29 height 27
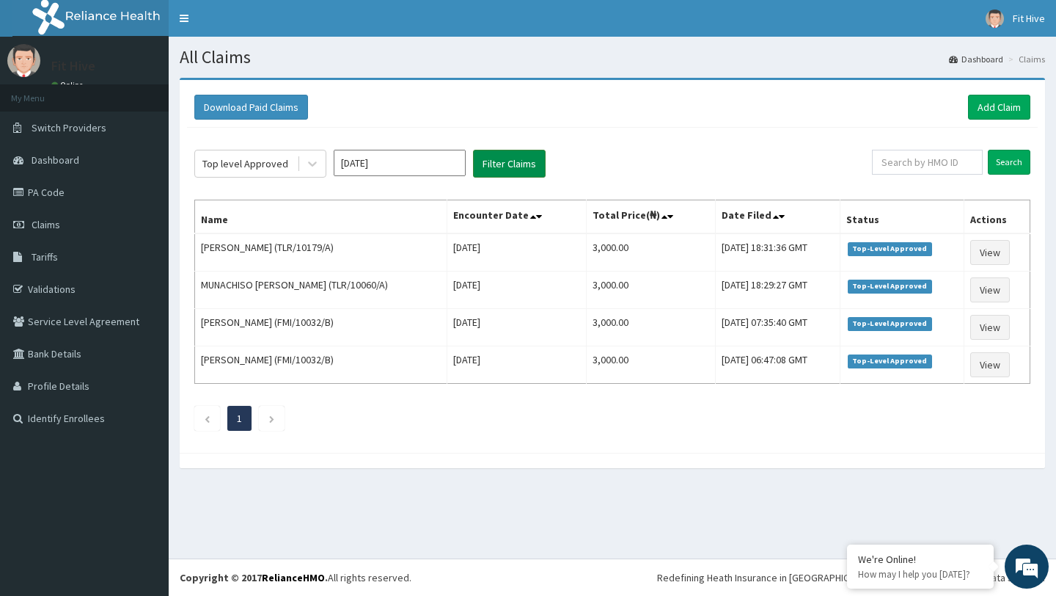
click at [507, 164] on button "Filter Claims" at bounding box center [509, 164] width 73 height 28
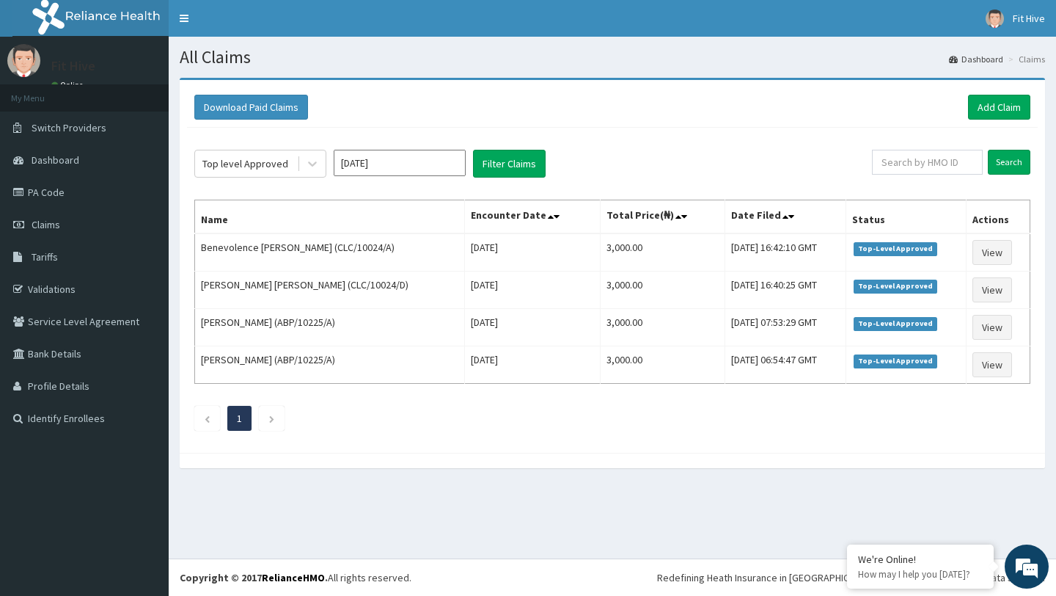
click at [416, 169] on input "[DATE]" at bounding box center [400, 163] width 132 height 26
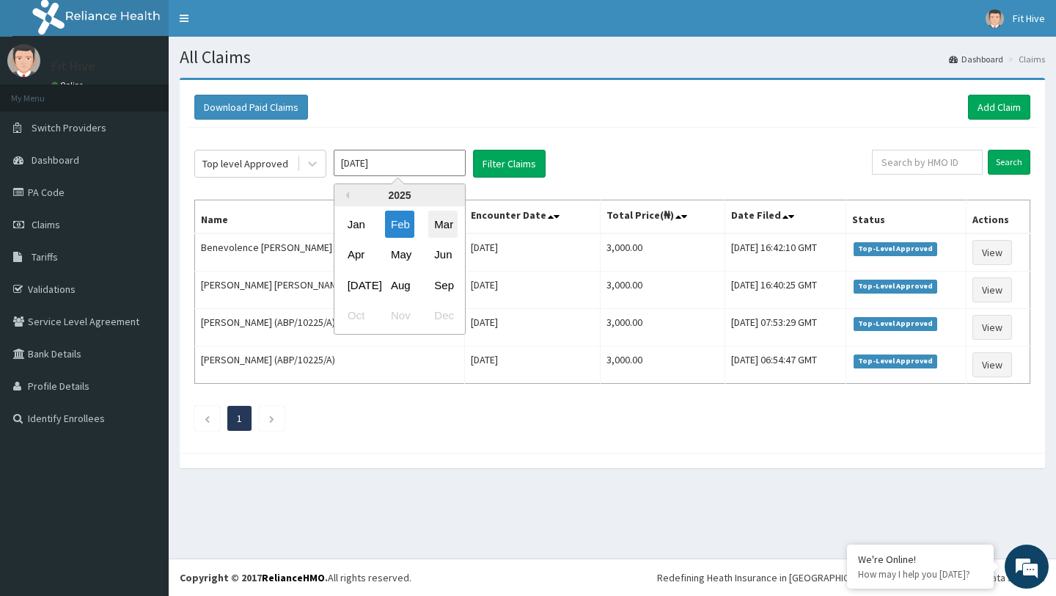
click at [440, 226] on div "Mar" at bounding box center [442, 224] width 29 height 27
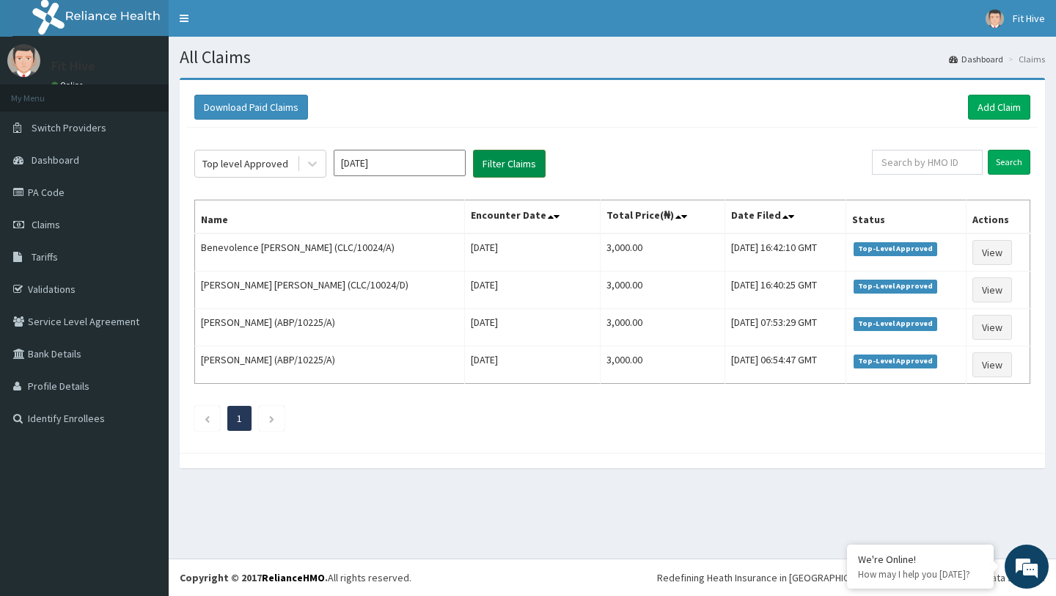
click at [517, 172] on button "Filter Claims" at bounding box center [509, 164] width 73 height 28
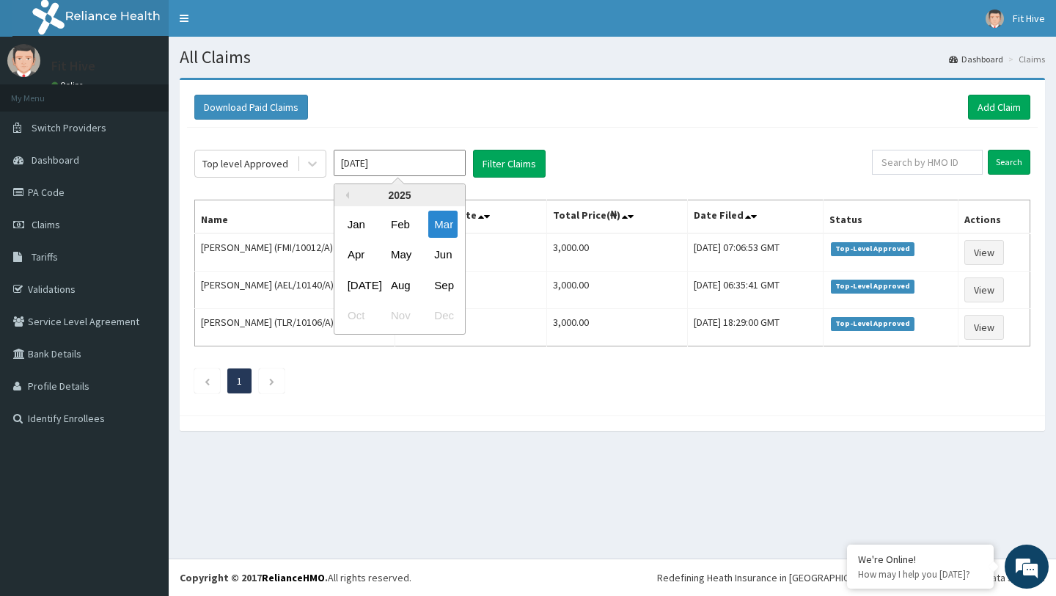
click at [434, 168] on input "[DATE]" at bounding box center [400, 163] width 132 height 26
click at [348, 252] on div "Apr" at bounding box center [356, 254] width 29 height 27
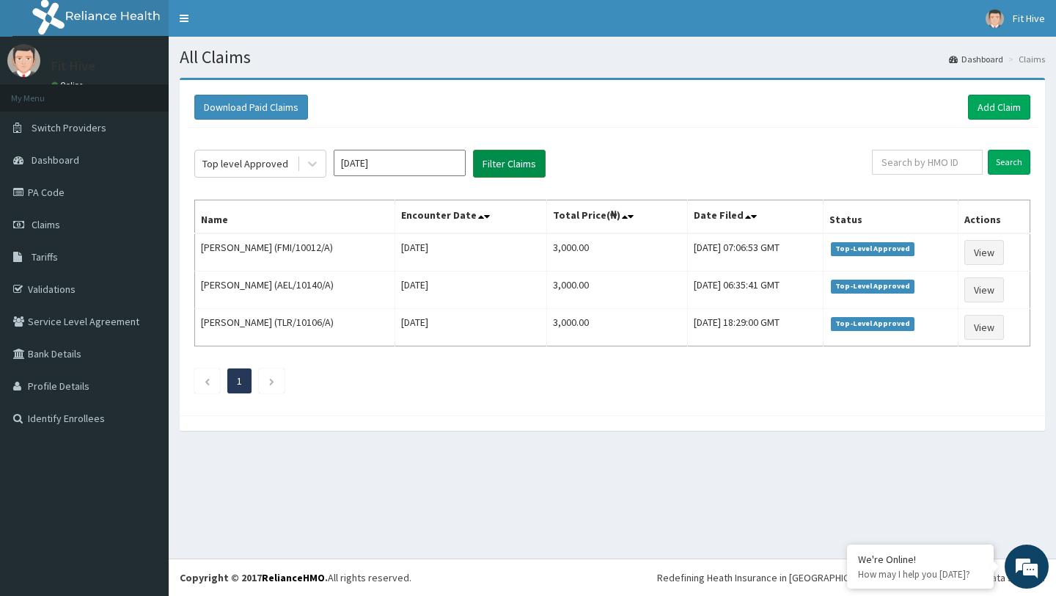
click at [500, 161] on button "Filter Claims" at bounding box center [509, 164] width 73 height 28
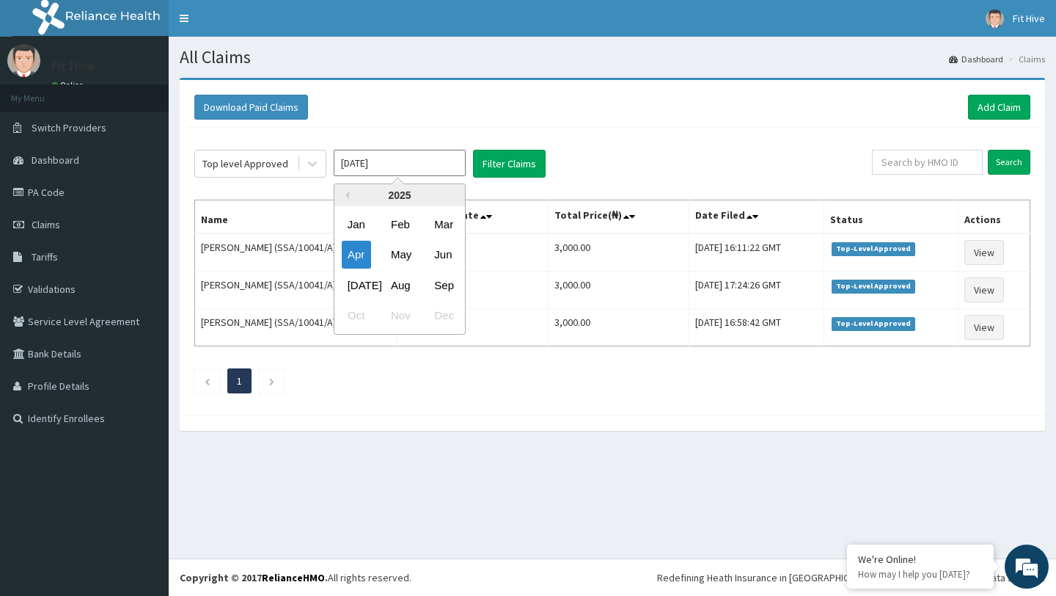
click at [416, 166] on input "[DATE]" at bounding box center [400, 163] width 132 height 26
click at [405, 247] on div "May" at bounding box center [399, 254] width 29 height 27
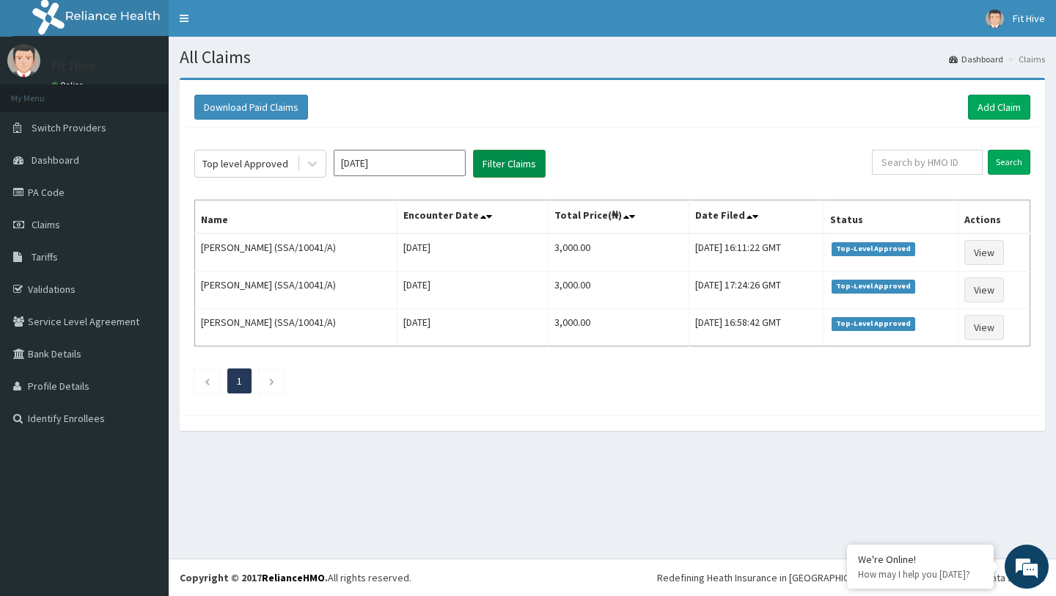
click at [497, 171] on button "Filter Claims" at bounding box center [509, 164] width 73 height 28
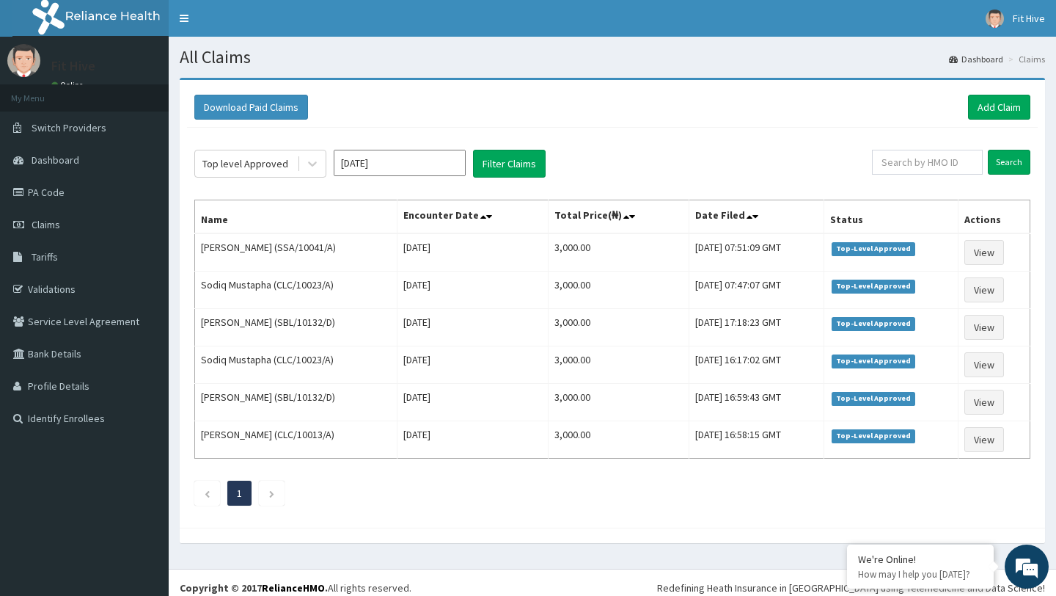
click at [413, 167] on input "[DATE]" at bounding box center [400, 163] width 132 height 26
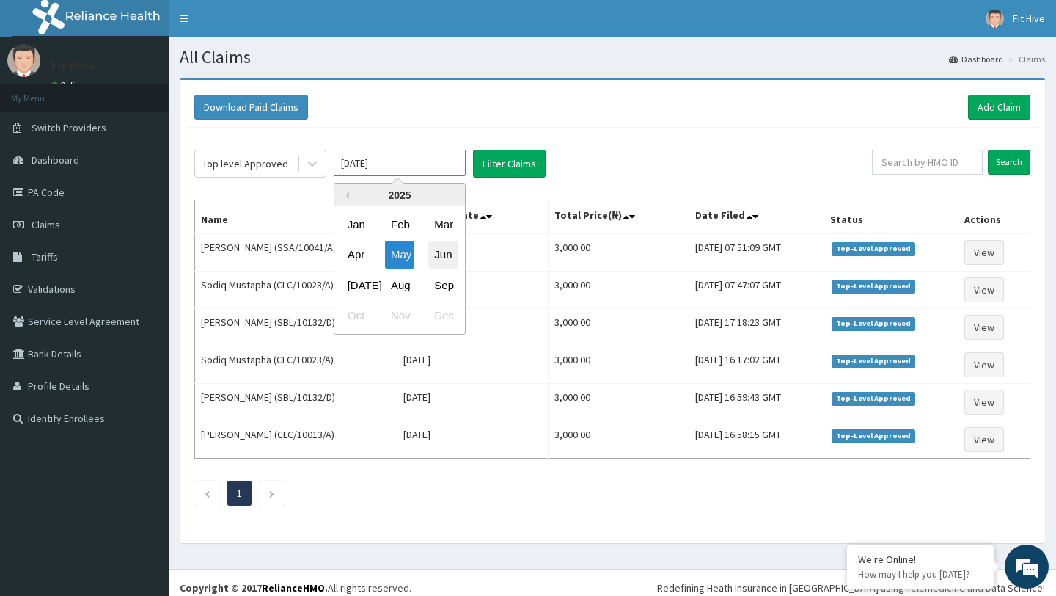
click at [445, 258] on div "Jun" at bounding box center [442, 254] width 29 height 27
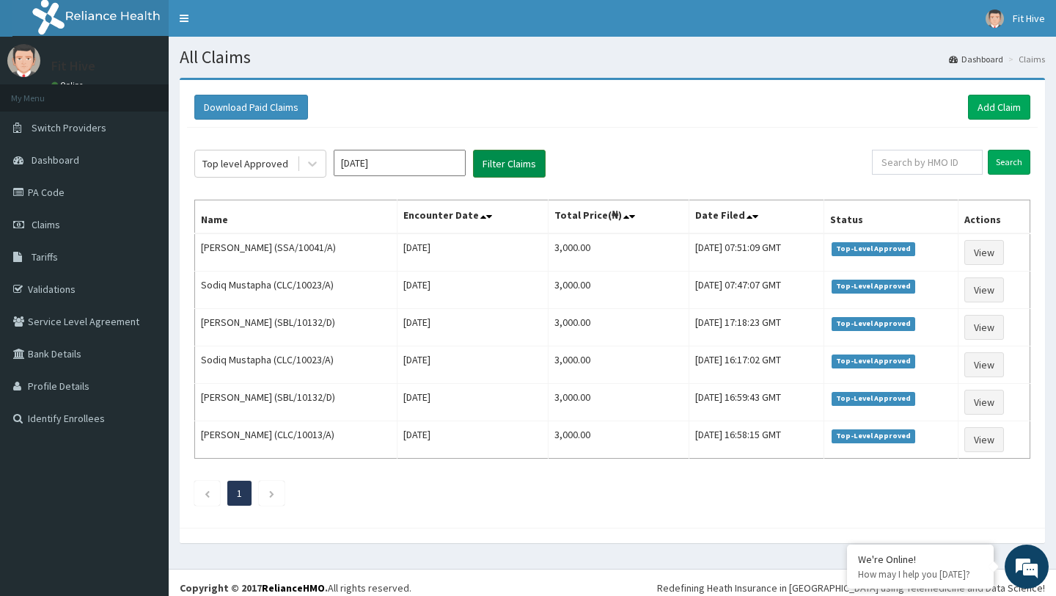
click at [522, 161] on button "Filter Claims" at bounding box center [509, 164] width 73 height 28
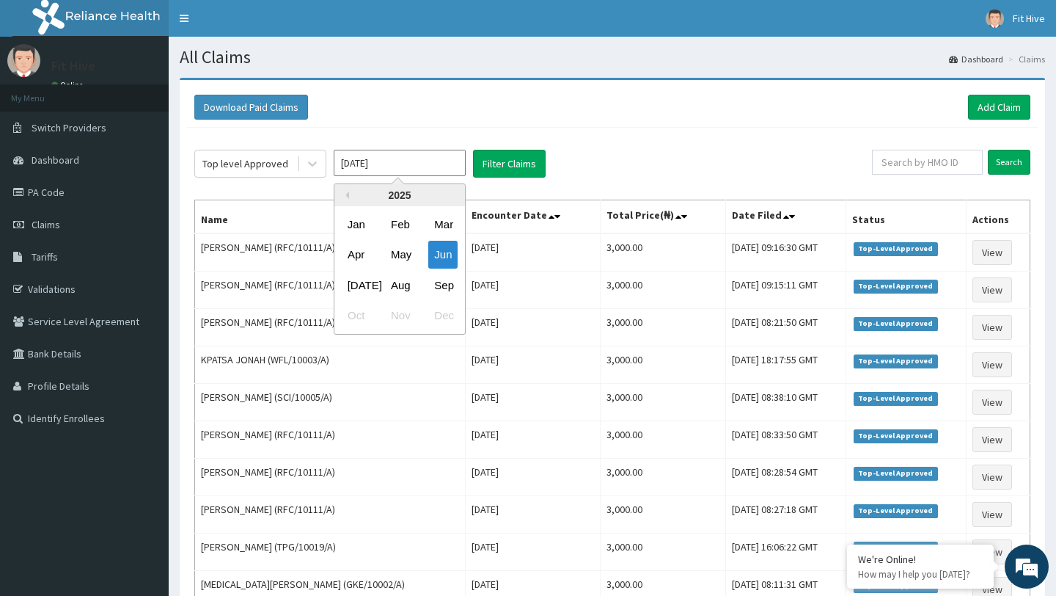
click at [434, 164] on input "[DATE]" at bounding box center [400, 163] width 132 height 26
click at [354, 293] on div "[DATE]" at bounding box center [356, 284] width 29 height 27
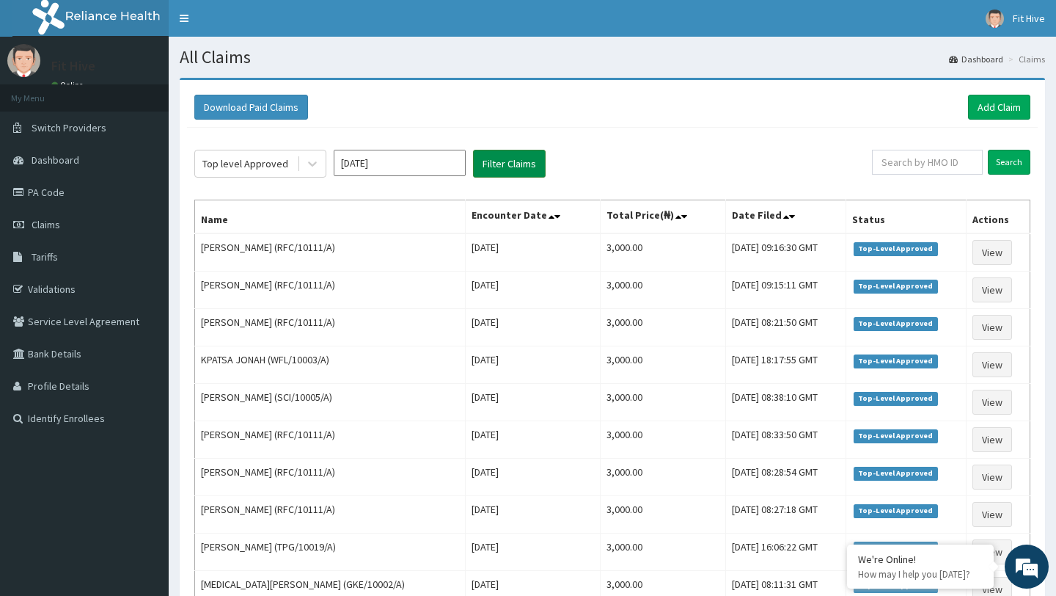
click at [514, 158] on button "Filter Claims" at bounding box center [509, 164] width 73 height 28
click at [429, 161] on input "[DATE]" at bounding box center [400, 163] width 132 height 26
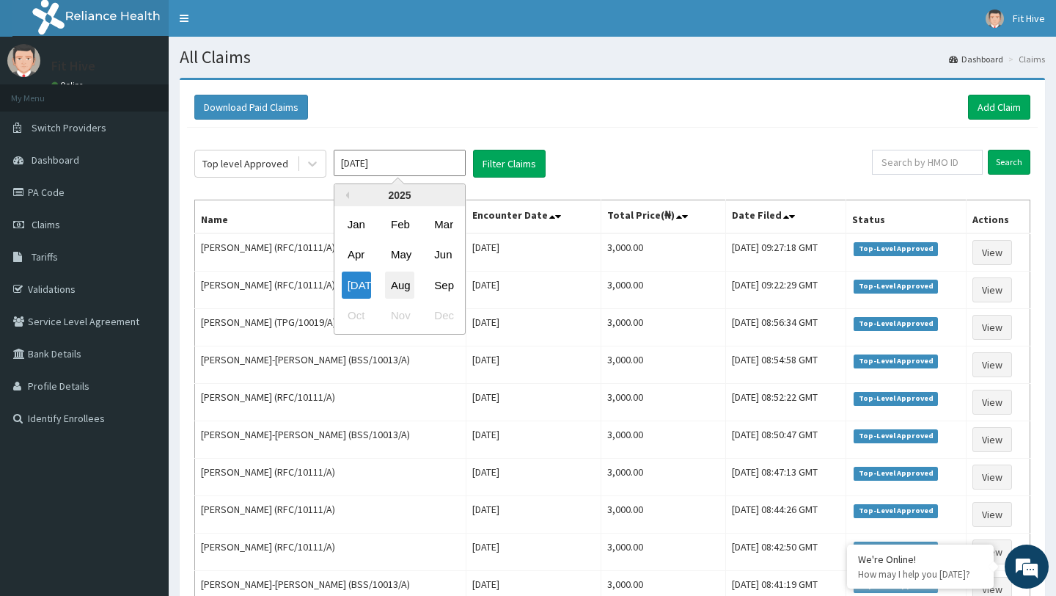
click at [395, 283] on div "Aug" at bounding box center [399, 284] width 29 height 27
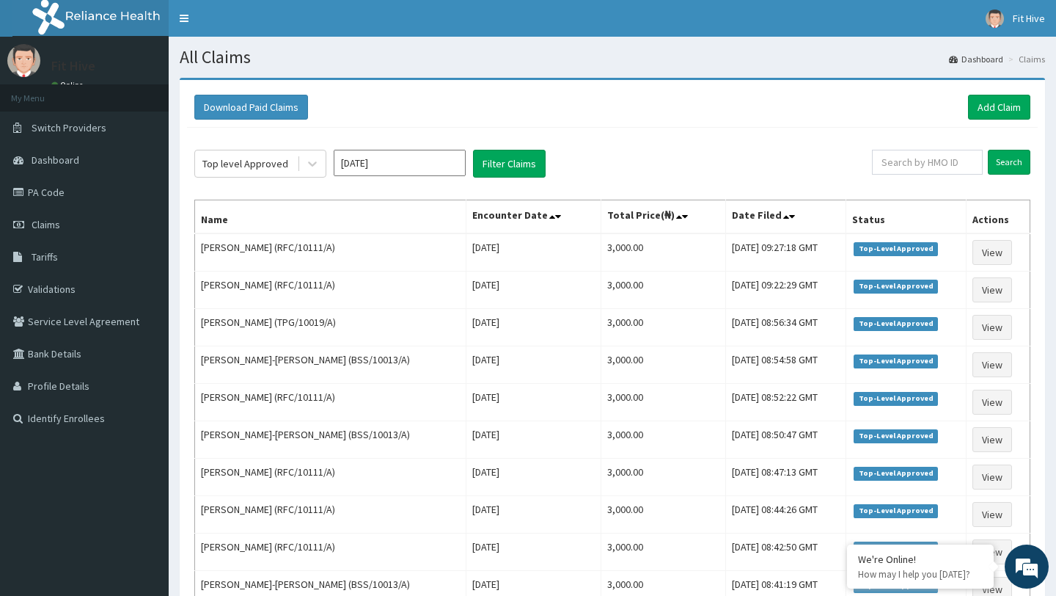
click at [521, 178] on div "Top level Approved [DATE] Filter Claims Search Name Encounter Date Total Price(…" at bounding box center [612, 418] width 851 height 580
click at [519, 171] on button "Filter Claims" at bounding box center [509, 164] width 73 height 28
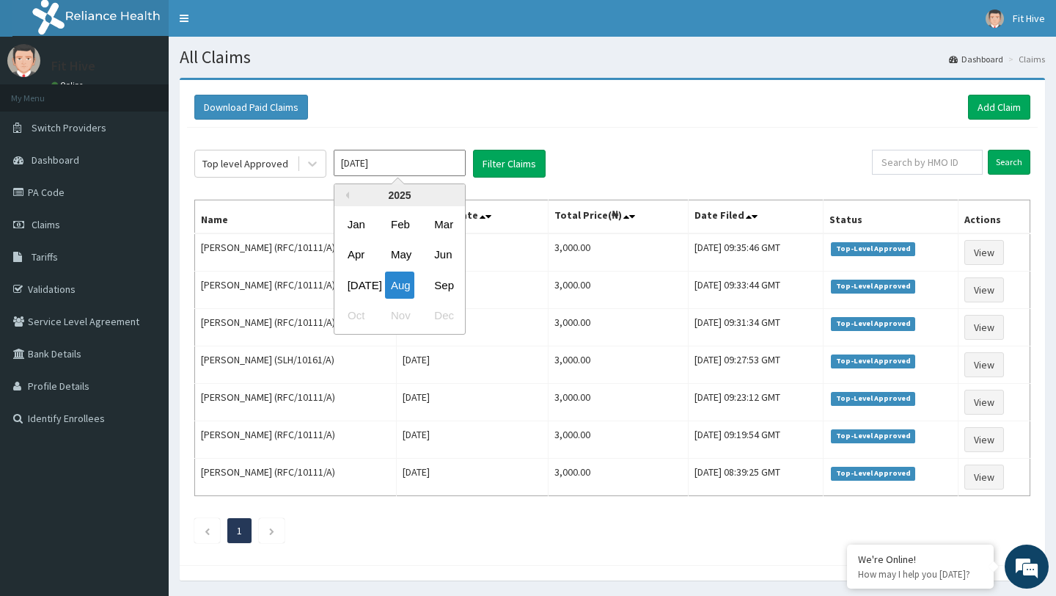
click at [418, 170] on input "[DATE]" at bounding box center [400, 163] width 132 height 26
click at [448, 291] on div "Sep" at bounding box center [442, 284] width 29 height 27
type input "[DATE]"
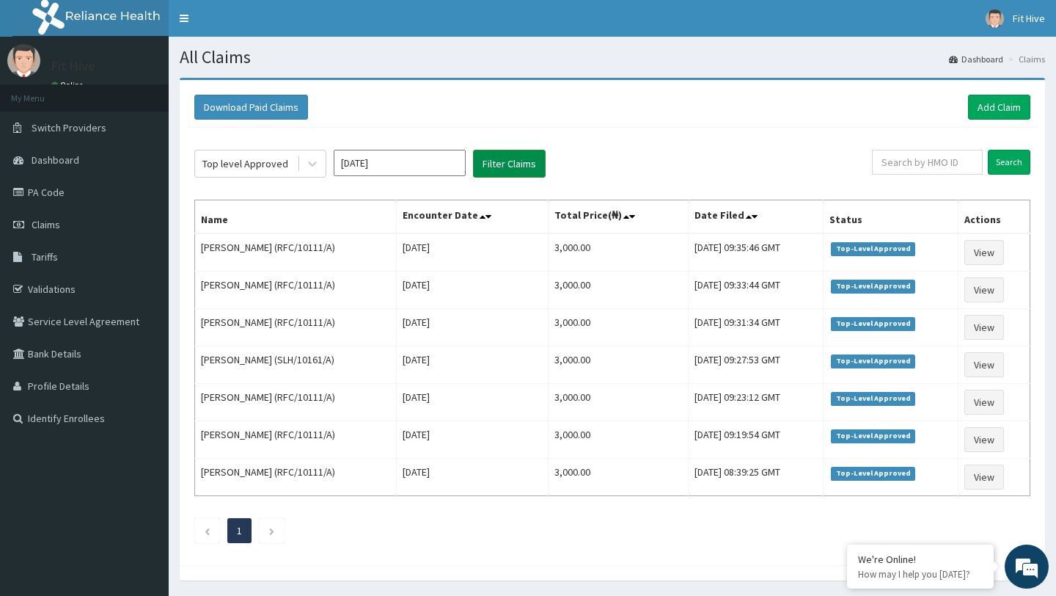
click at [522, 167] on button "Filter Claims" at bounding box center [509, 164] width 73 height 28
